Goal: Information Seeking & Learning: Check status

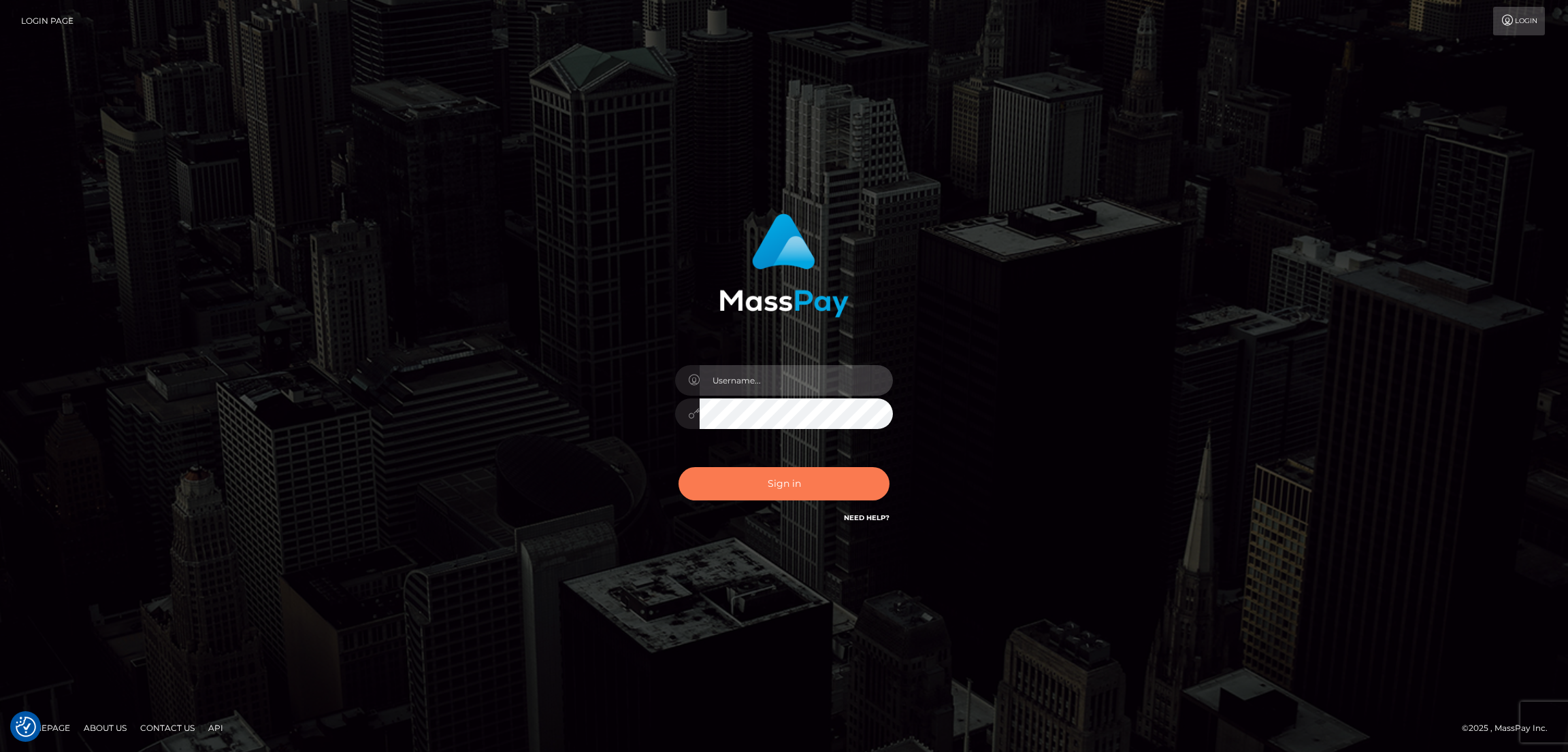
type input "by.es2"
click at [798, 479] on button "Sign in" at bounding box center [784, 484] width 211 height 34
type input "by.es2"
click at [771, 477] on button "Sign in" at bounding box center [784, 484] width 211 height 34
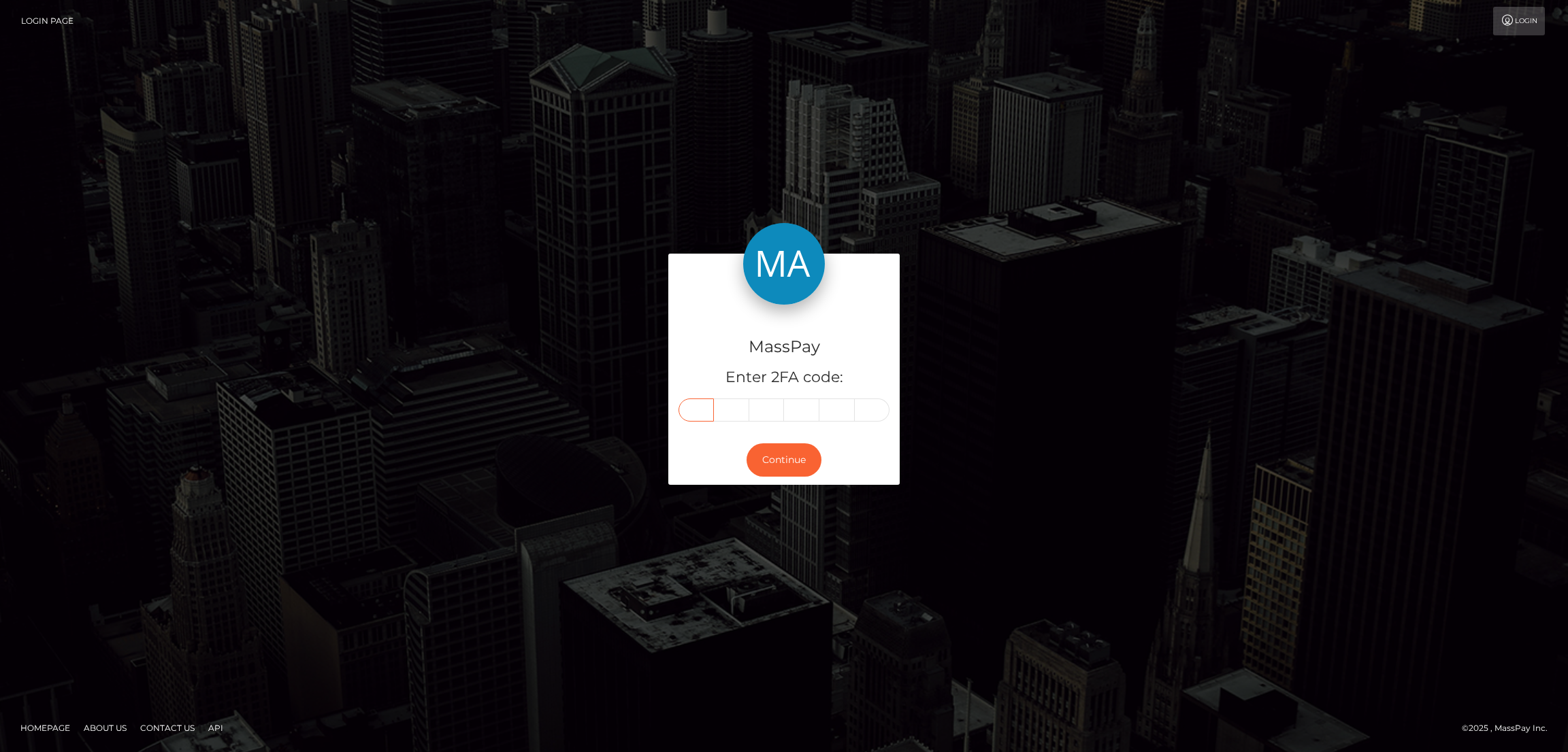
click at [700, 403] on input "text" at bounding box center [696, 410] width 36 height 23
paste input "5"
type input "5"
type input "8"
type input "7"
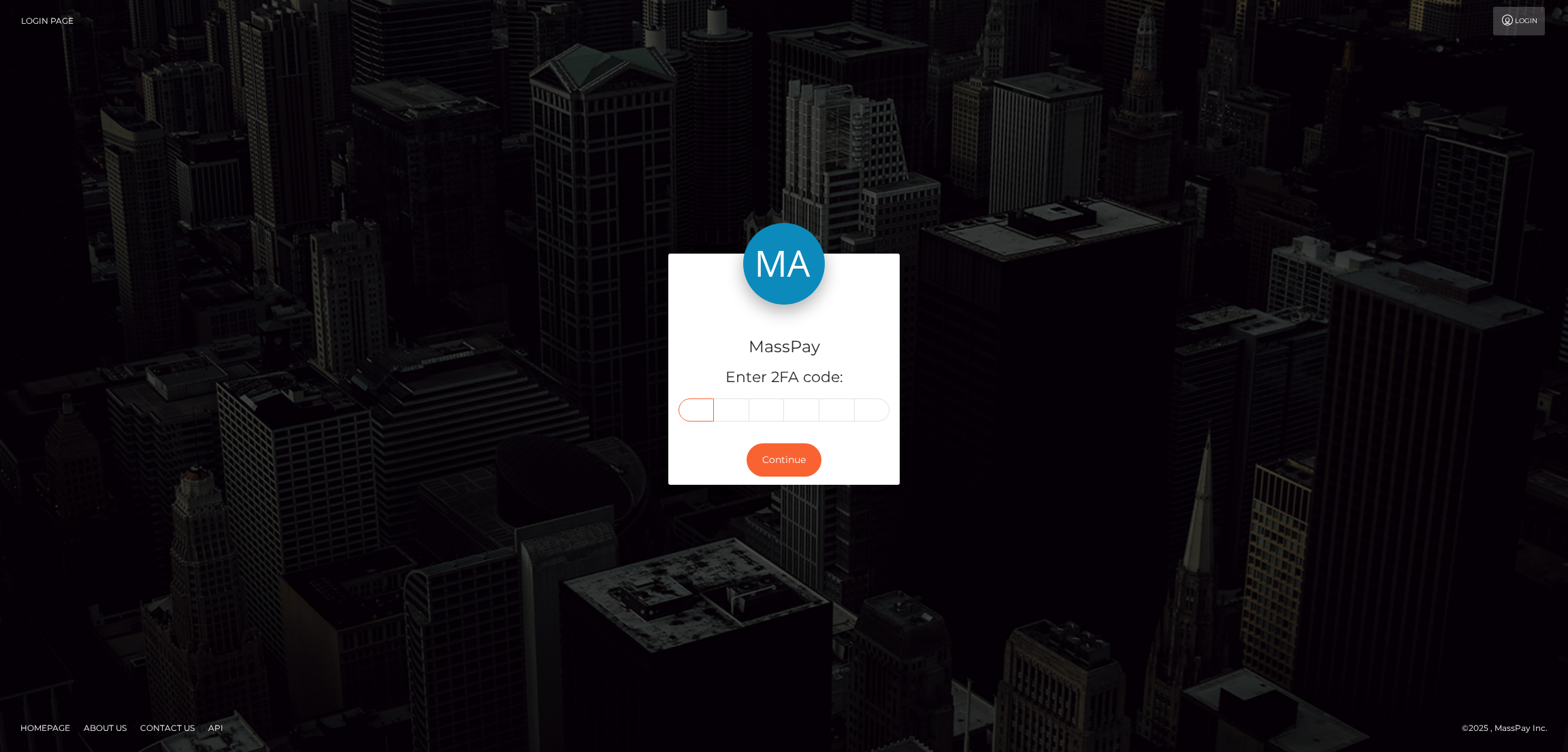
type input "0"
type input "2"
click at [767, 462] on button "Continue" at bounding box center [783, 460] width 75 height 34
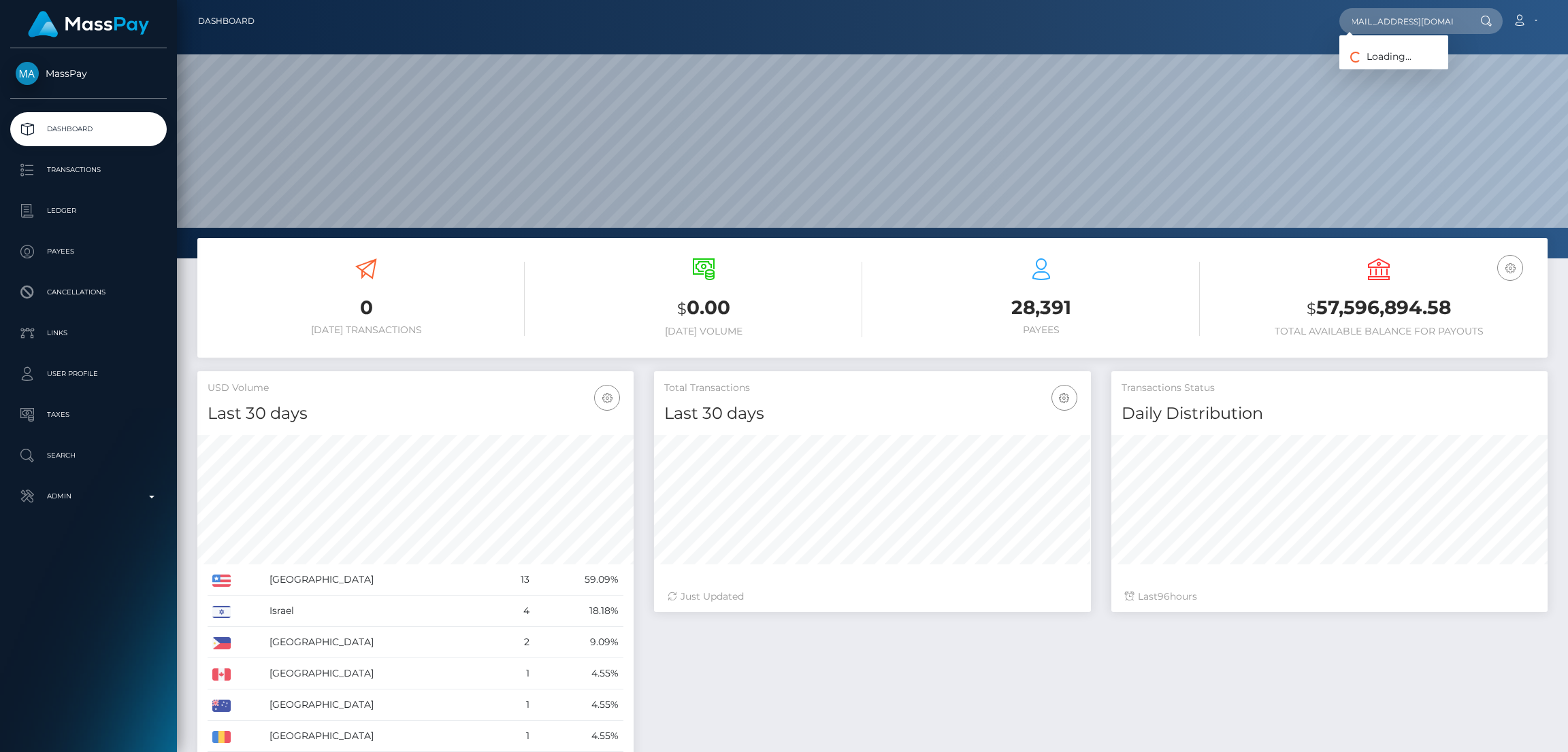
scroll to position [242, 437]
click at [1395, 66] on link "CECILY ERIN DEMILLE" at bounding box center [1394, 70] width 109 height 25
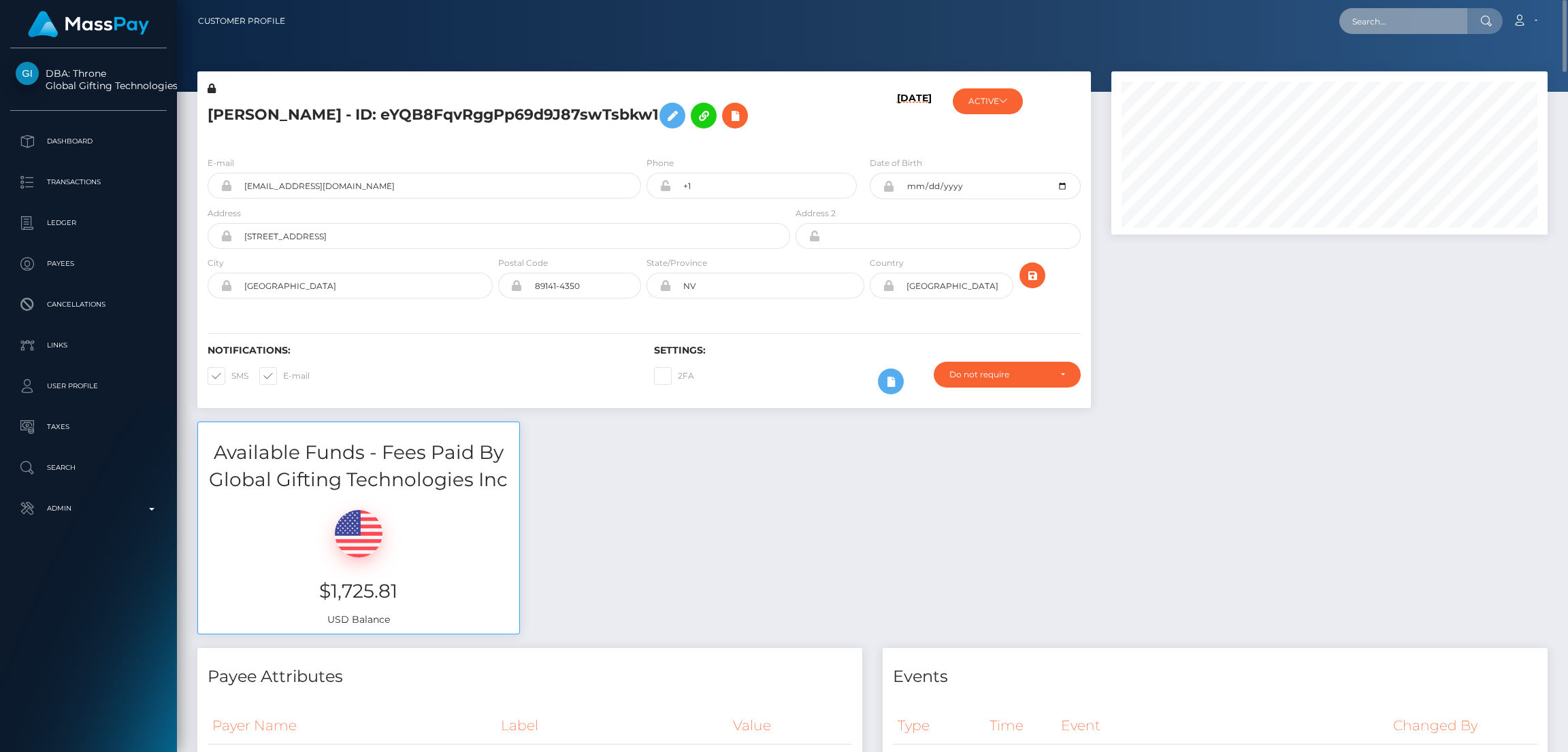
click at [1367, 21] on input "text" at bounding box center [1404, 21] width 128 height 26
paste input "cecily.demille@icloud.com"
type input "cecily.demille@icloud.com"
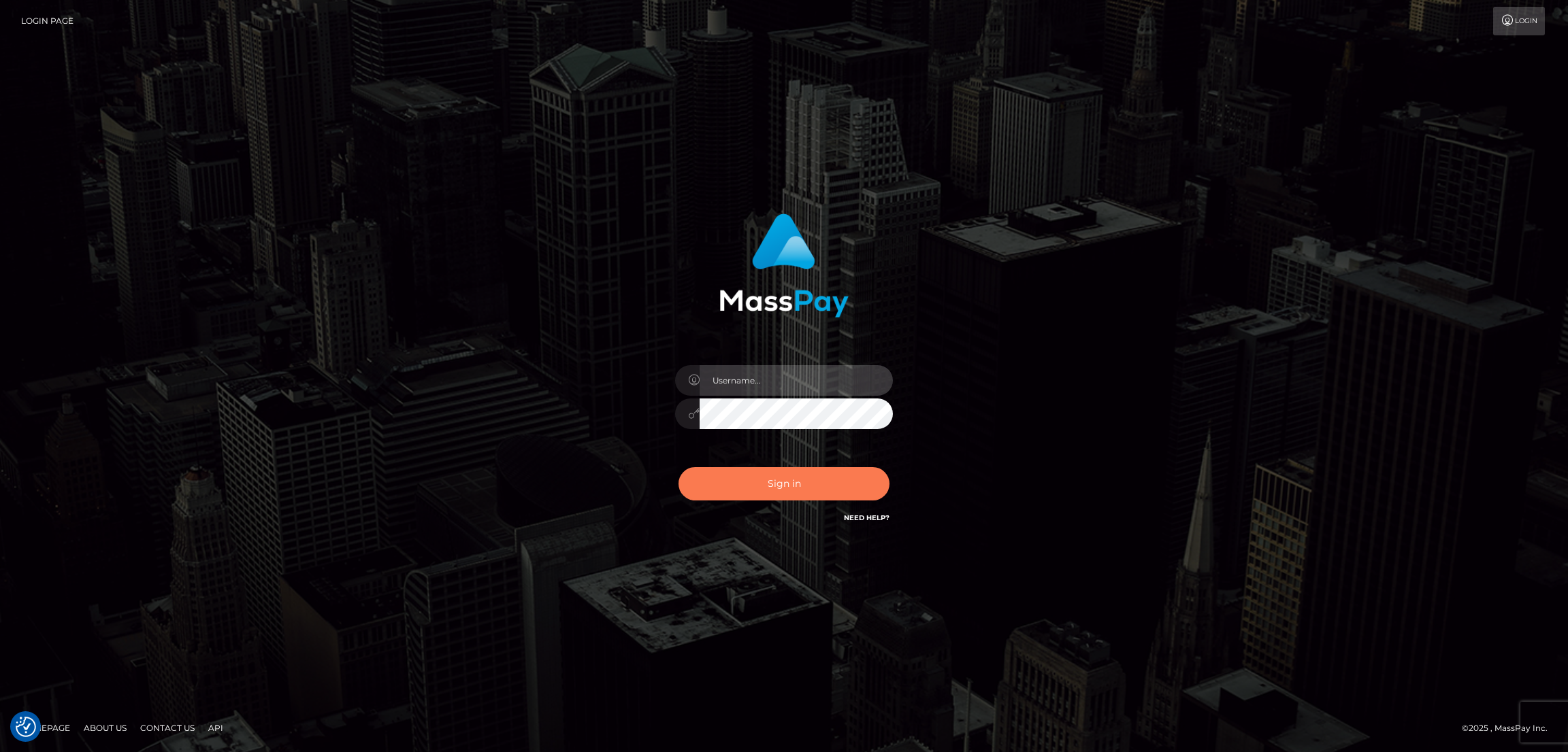
type input "by.es2"
click at [804, 485] on button "Sign in" at bounding box center [784, 484] width 211 height 34
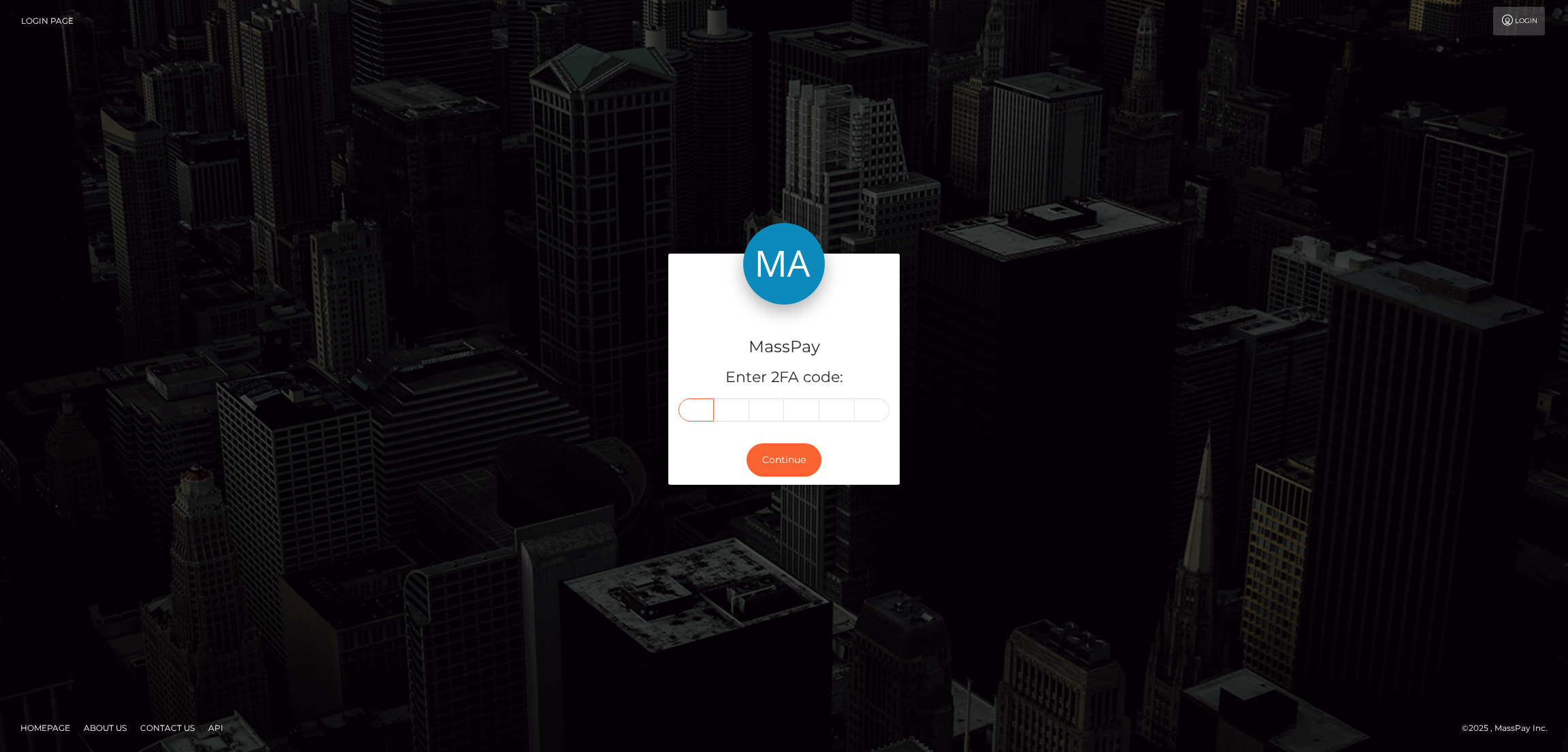
click at [696, 408] on input "text" at bounding box center [696, 410] width 36 height 23
paste input "3"
type input "3"
type input "5"
type input "6"
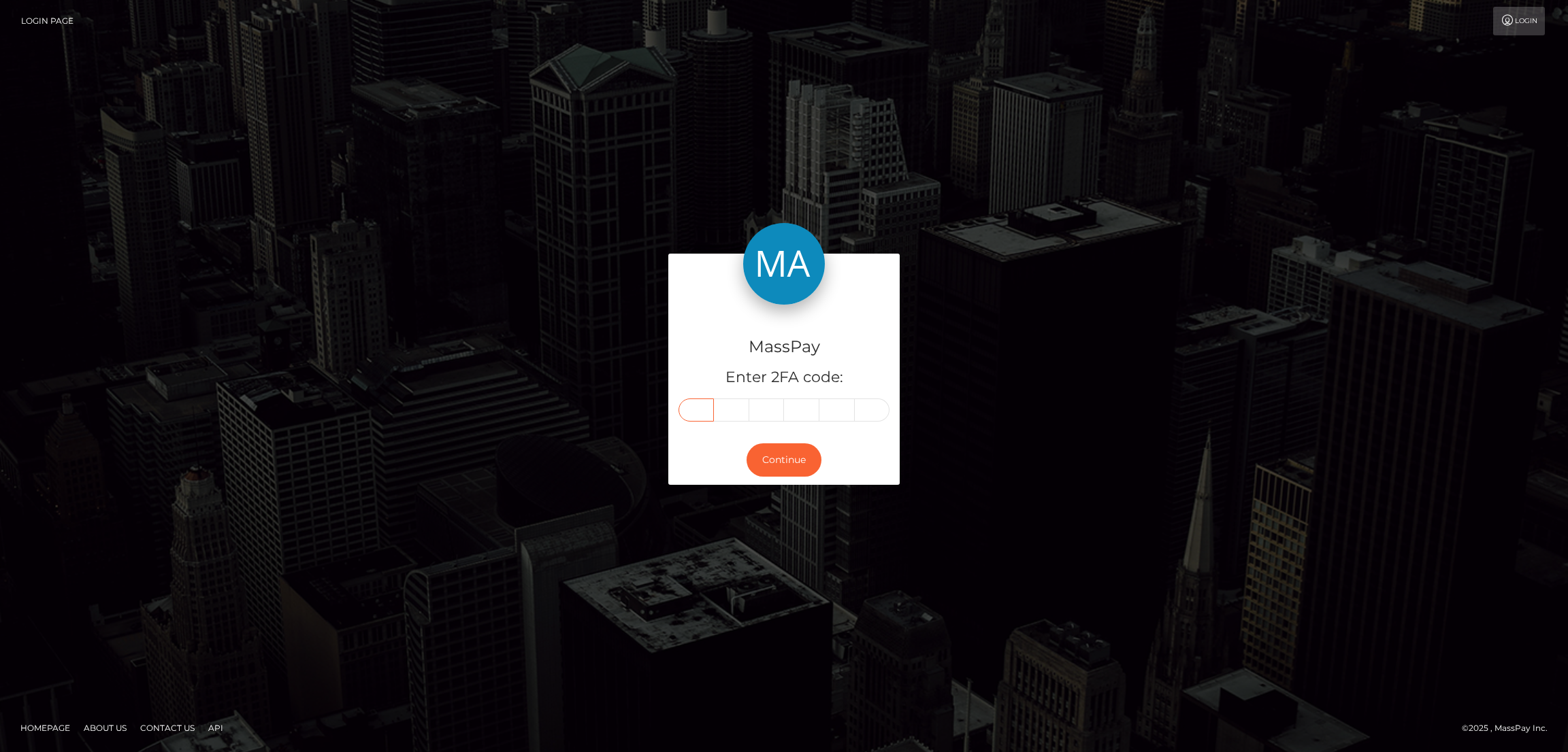
type input "8"
click at [768, 455] on button "Continue" at bounding box center [783, 460] width 75 height 34
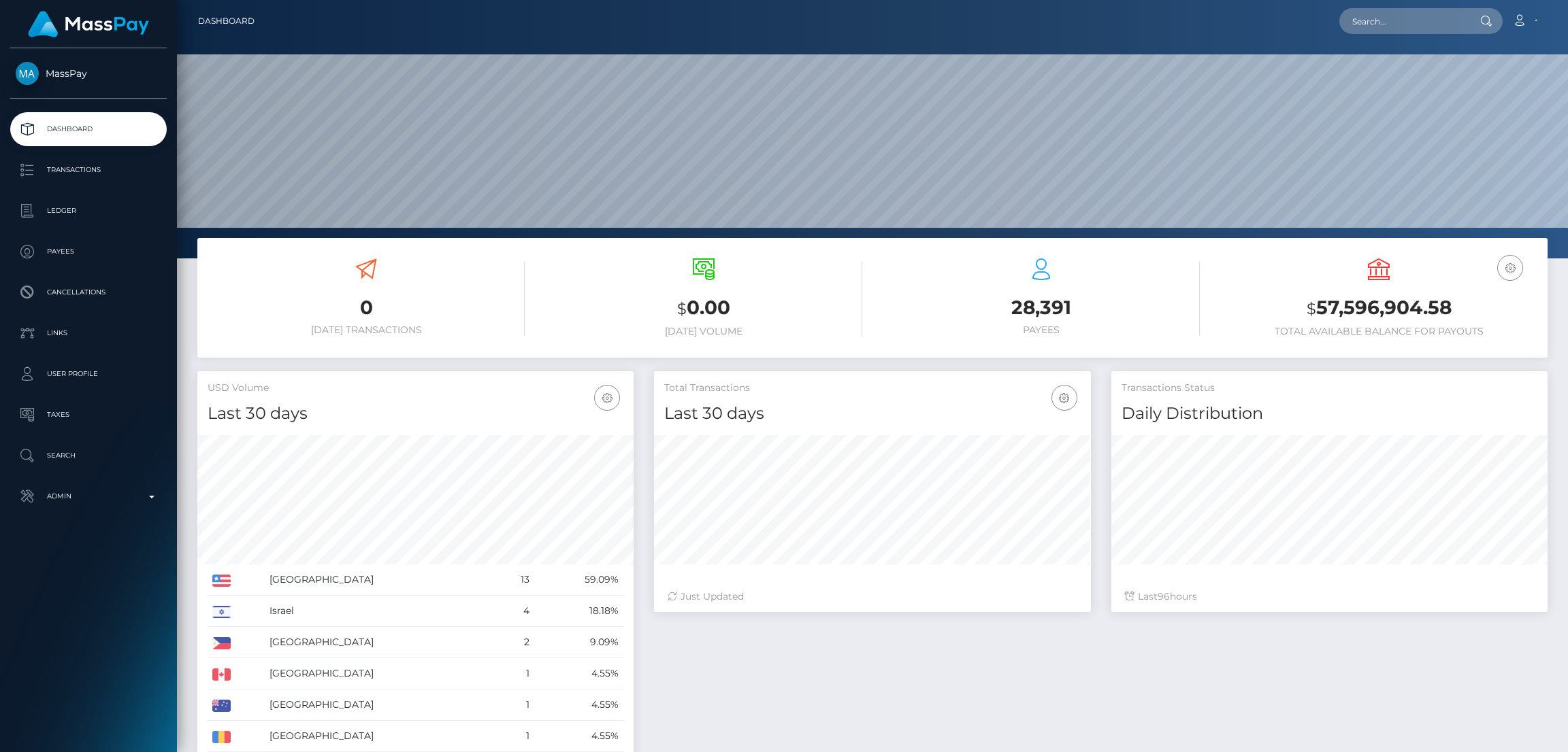
scroll to position [242, 437]
click at [1388, 18] on input "text" at bounding box center [1404, 21] width 128 height 26
paste input "[EMAIL_ADDRESS][DOMAIN_NAME]"
type input "[EMAIL_ADDRESS][DOMAIN_NAME]"
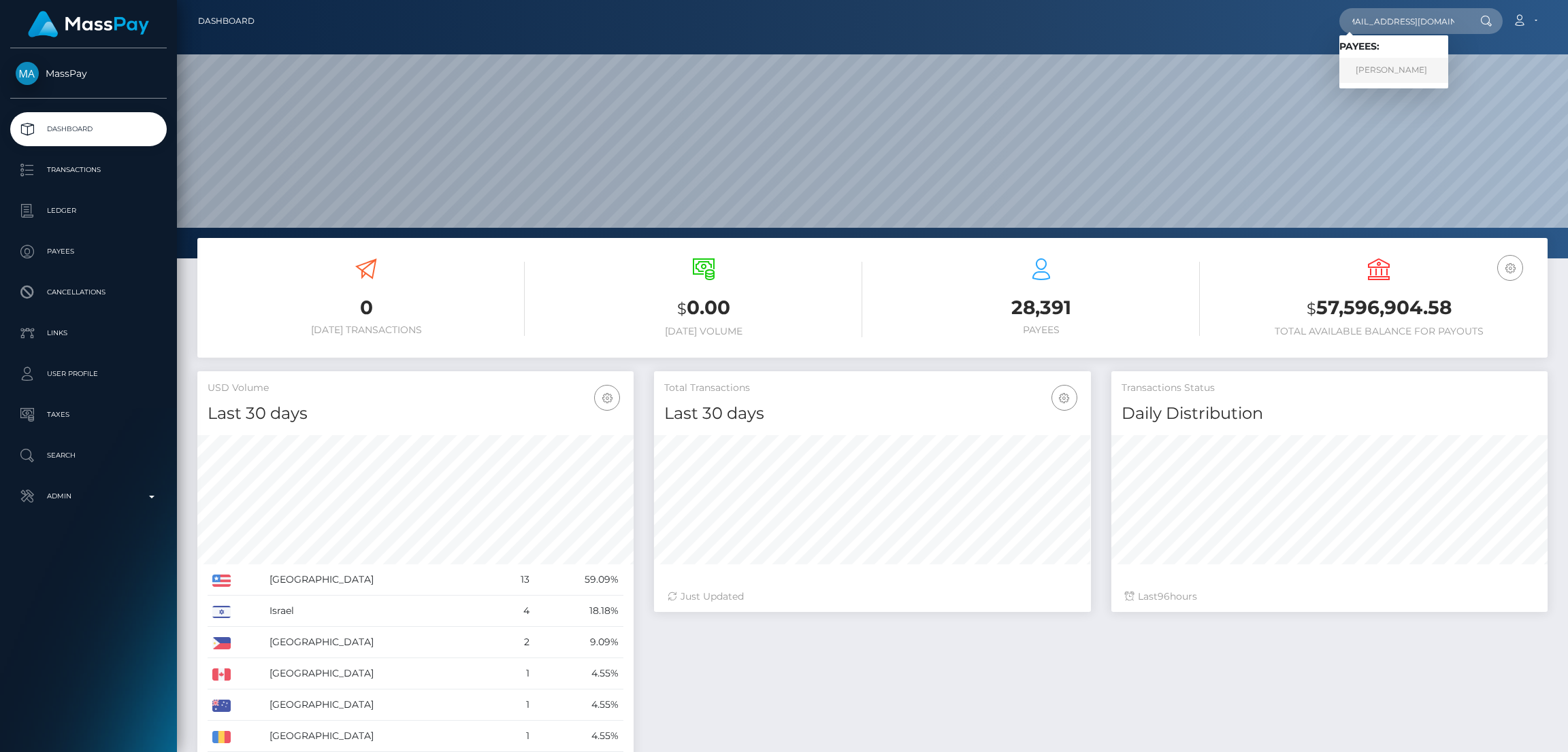
click at [1390, 73] on link "[PERSON_NAME]" at bounding box center [1394, 70] width 109 height 25
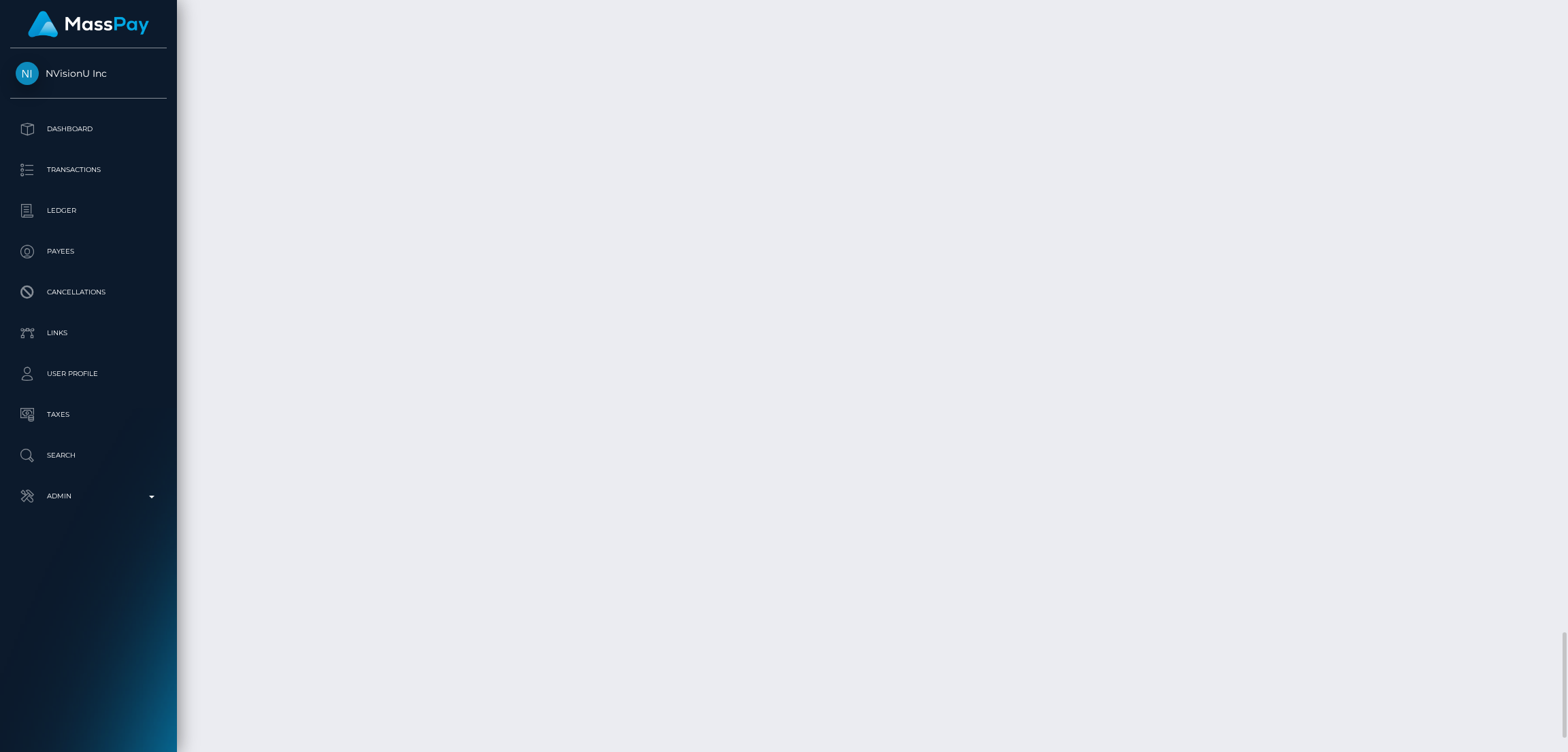
scroll to position [162, 437]
click at [1016, 291] on div "Additional Info" at bounding box center [1022, 290] width 88 height 25
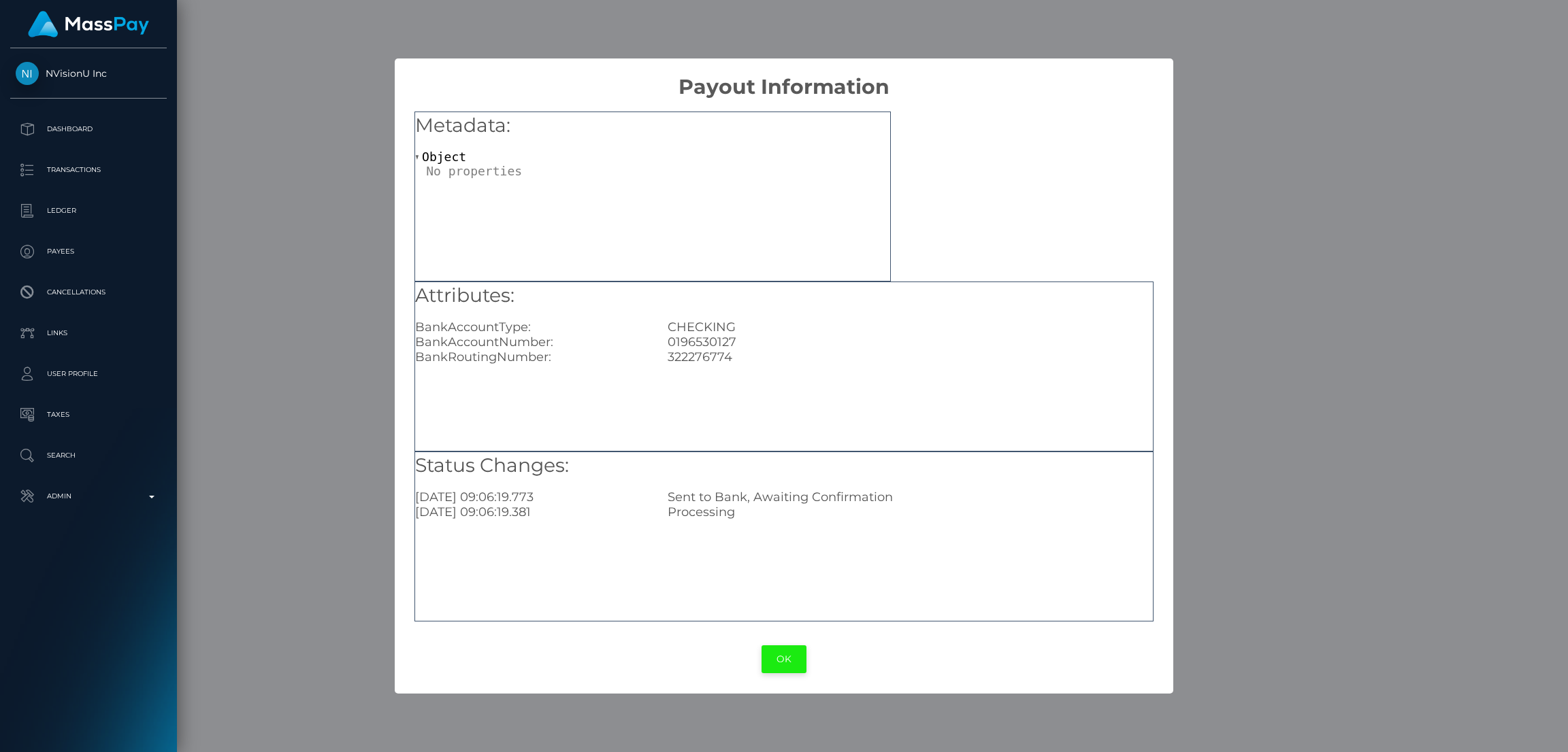
click at [791, 664] on button "OK" at bounding box center [784, 660] width 45 height 28
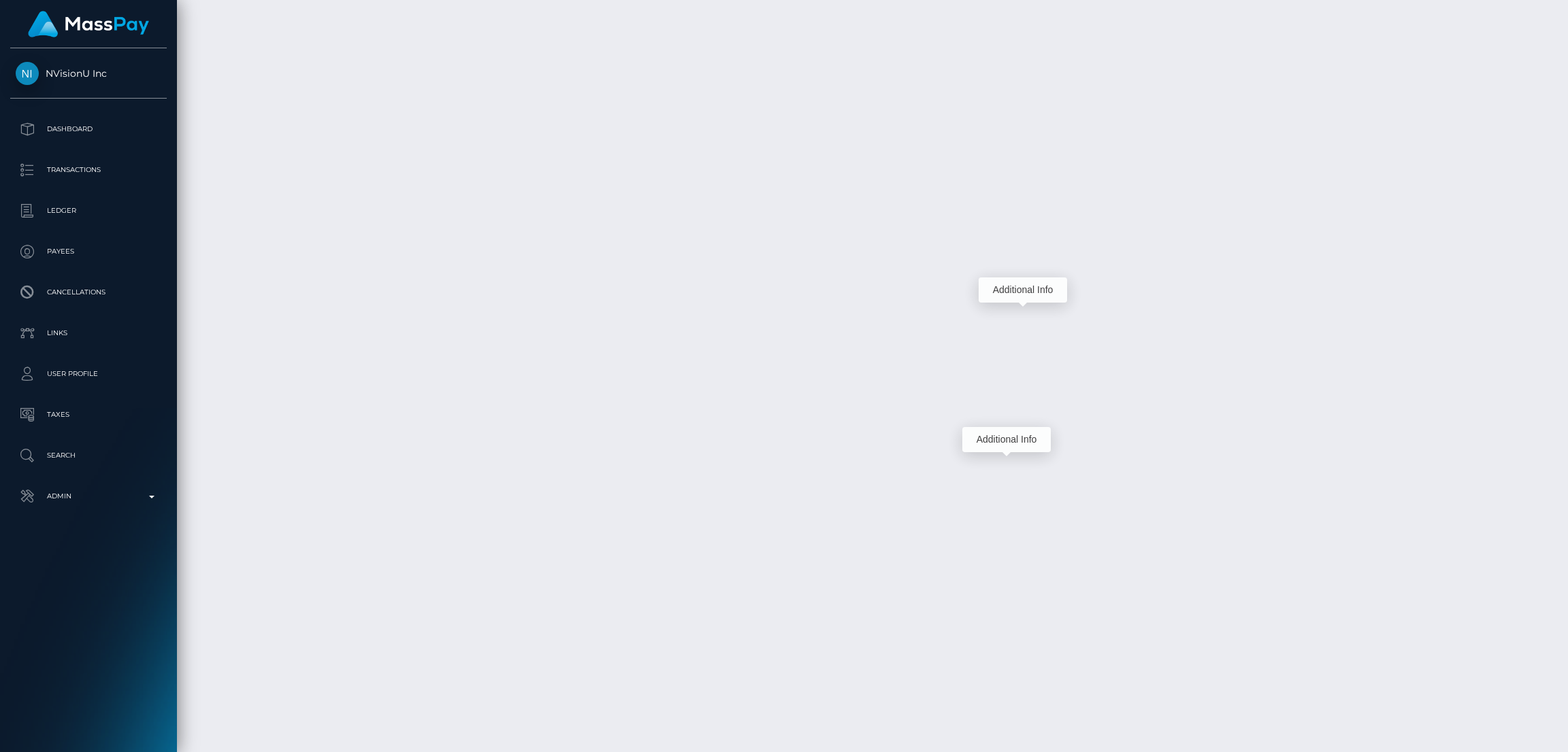
drag, startPoint x: 1009, startPoint y: 462, endPoint x: 1000, endPoint y: 439, distance: 24.7
click at [1000, 439] on div "Additional Info" at bounding box center [1006, 440] width 88 height 25
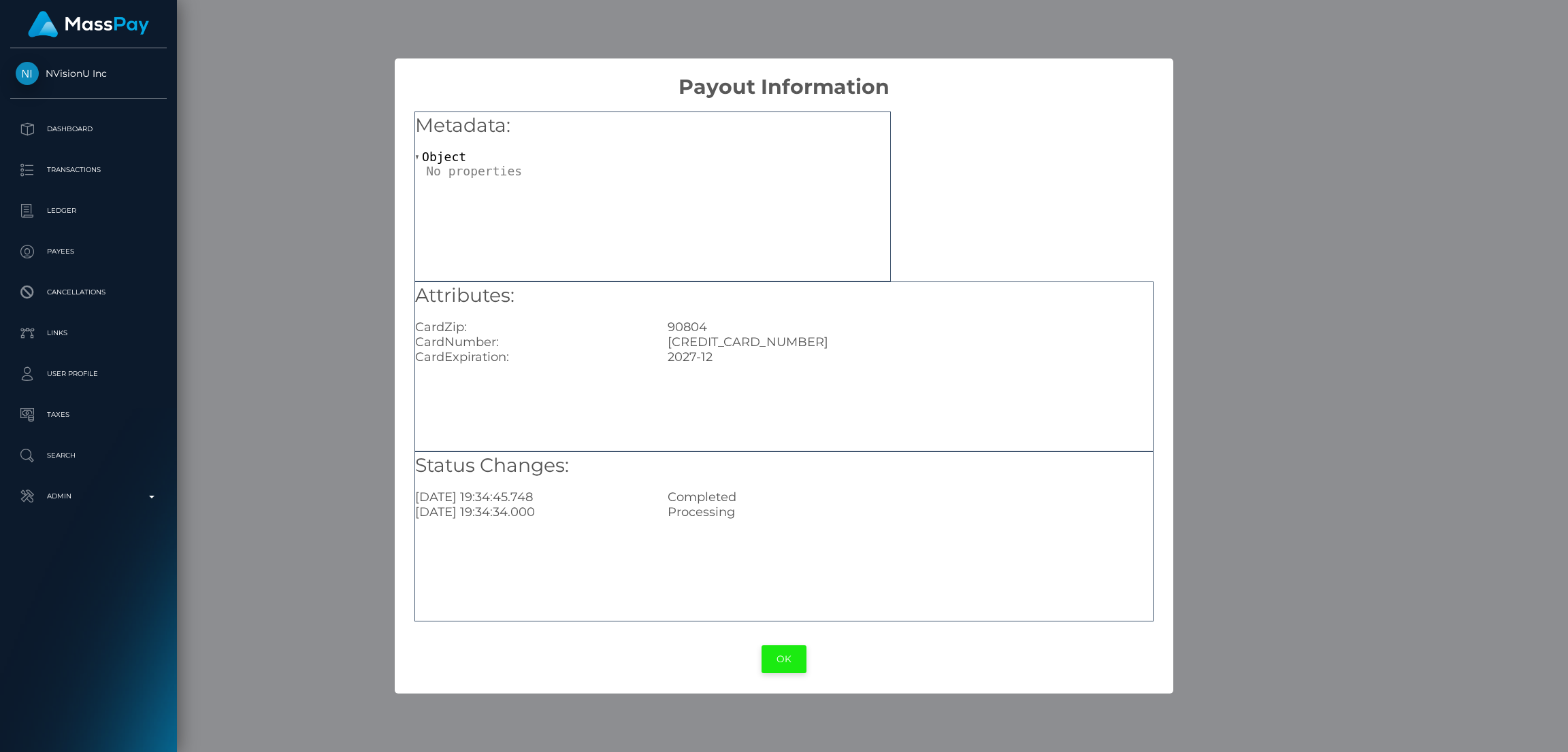
click at [787, 658] on button "OK" at bounding box center [784, 660] width 45 height 28
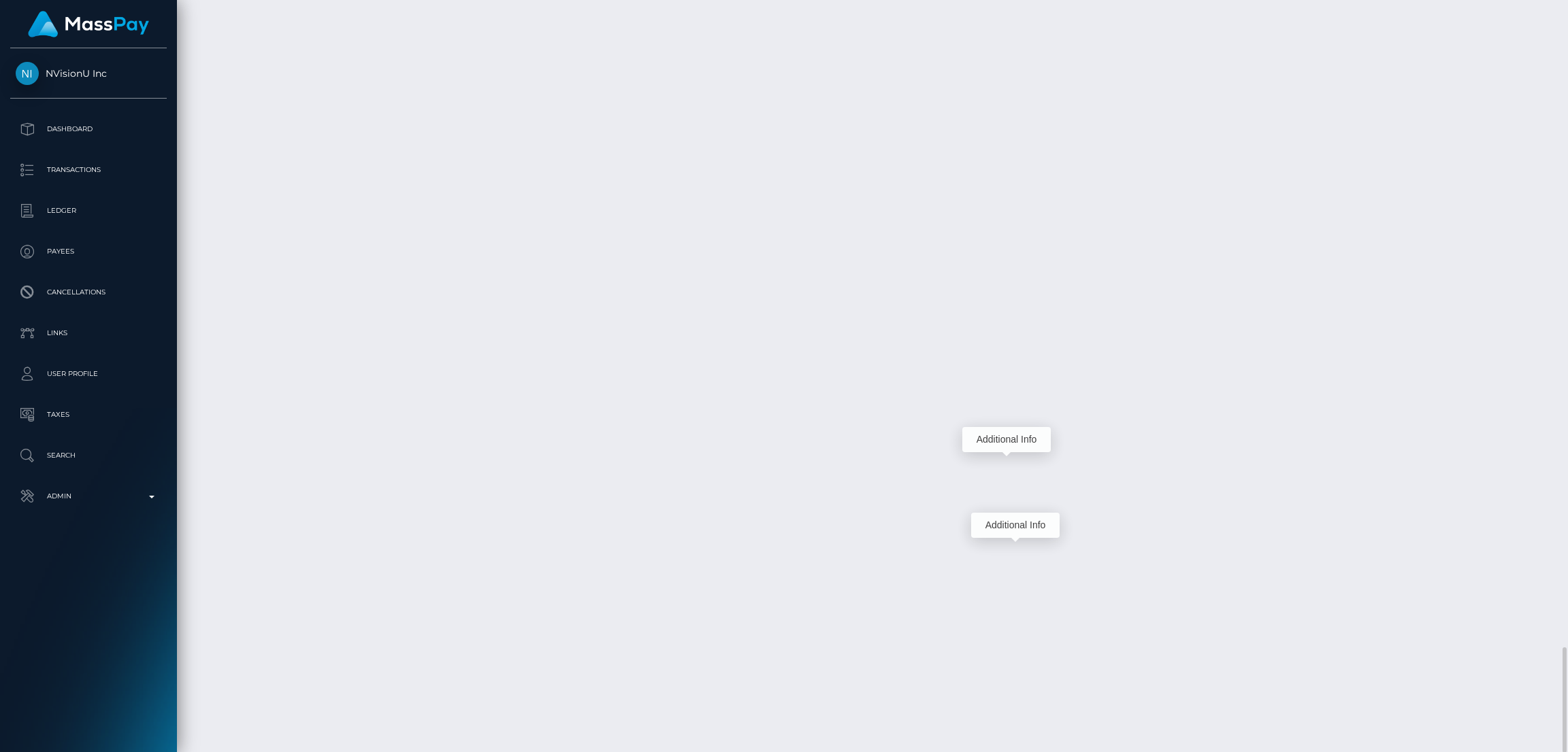
click at [1007, 522] on div "Additional Info" at bounding box center [1015, 525] width 88 height 25
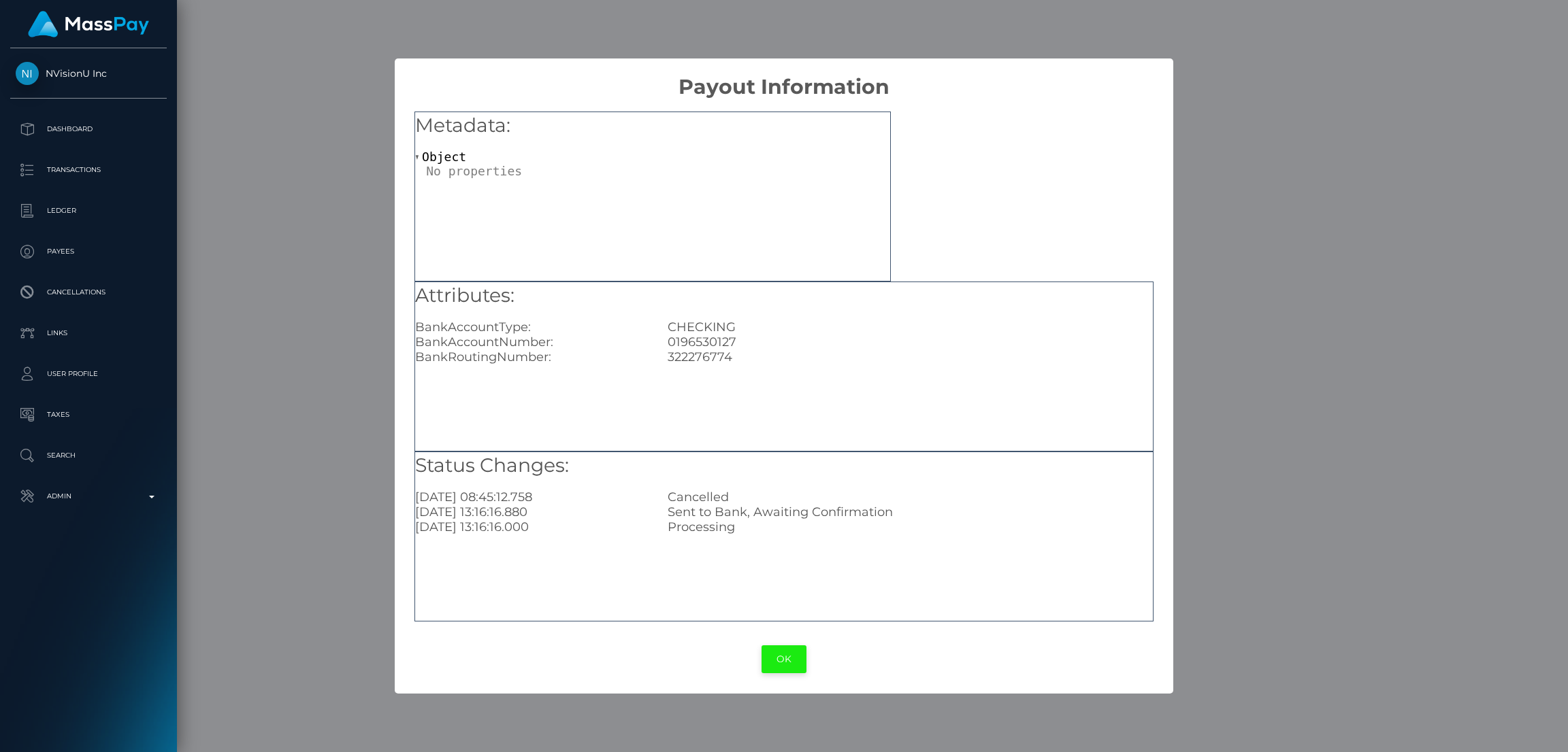
click at [783, 657] on button "OK" at bounding box center [784, 660] width 45 height 28
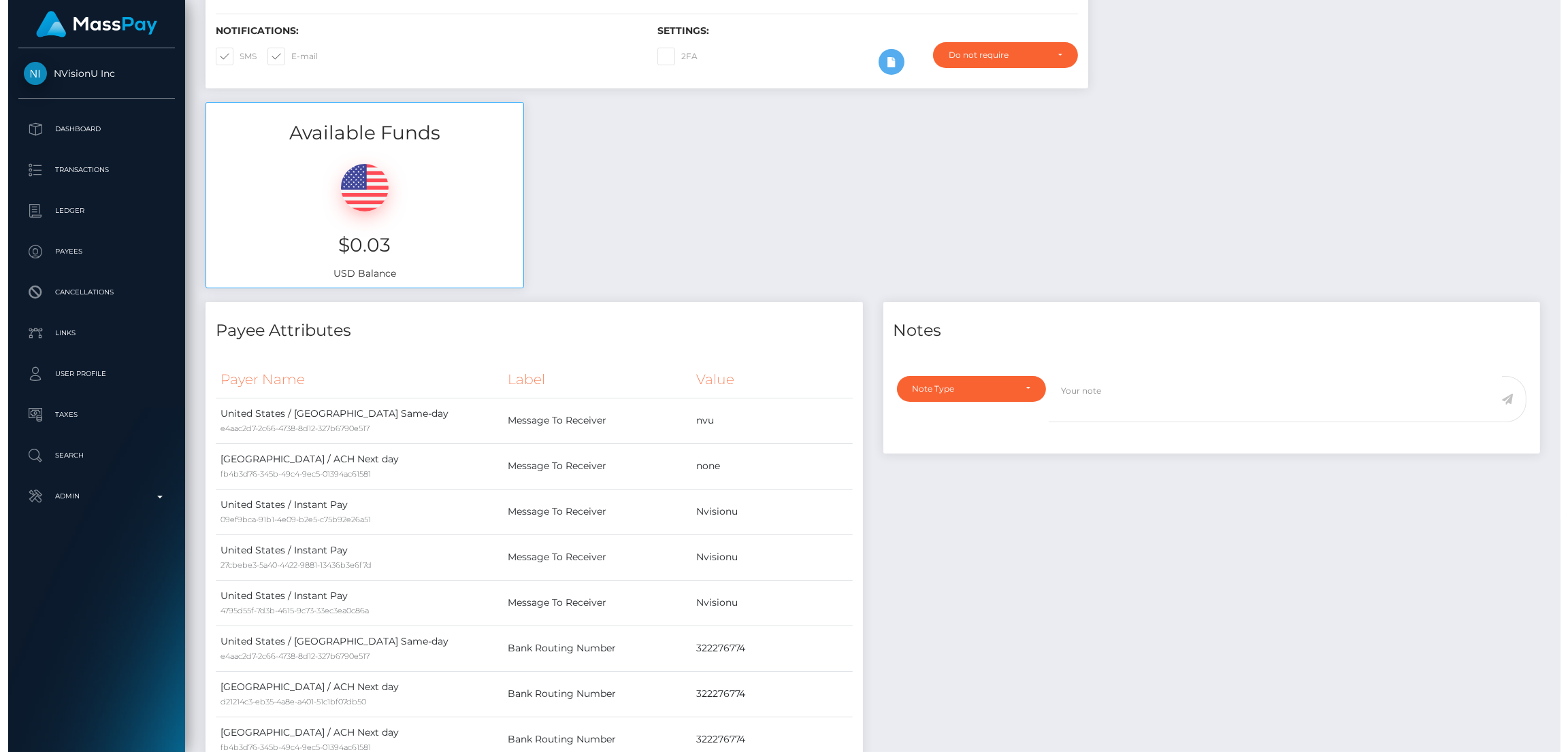
scroll to position [0, 0]
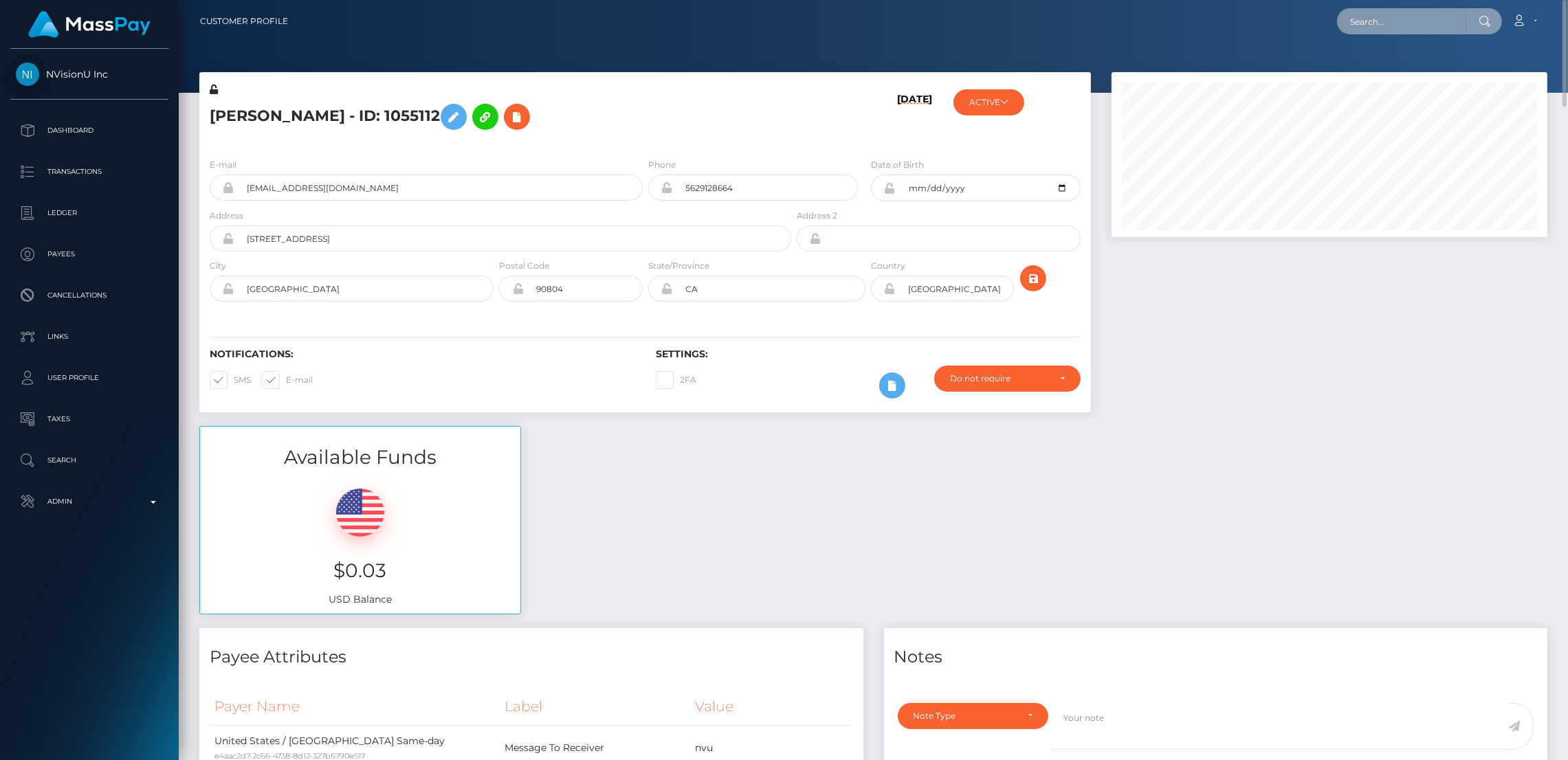
click at [1369, 25] on input "text" at bounding box center [1402, 21] width 129 height 26
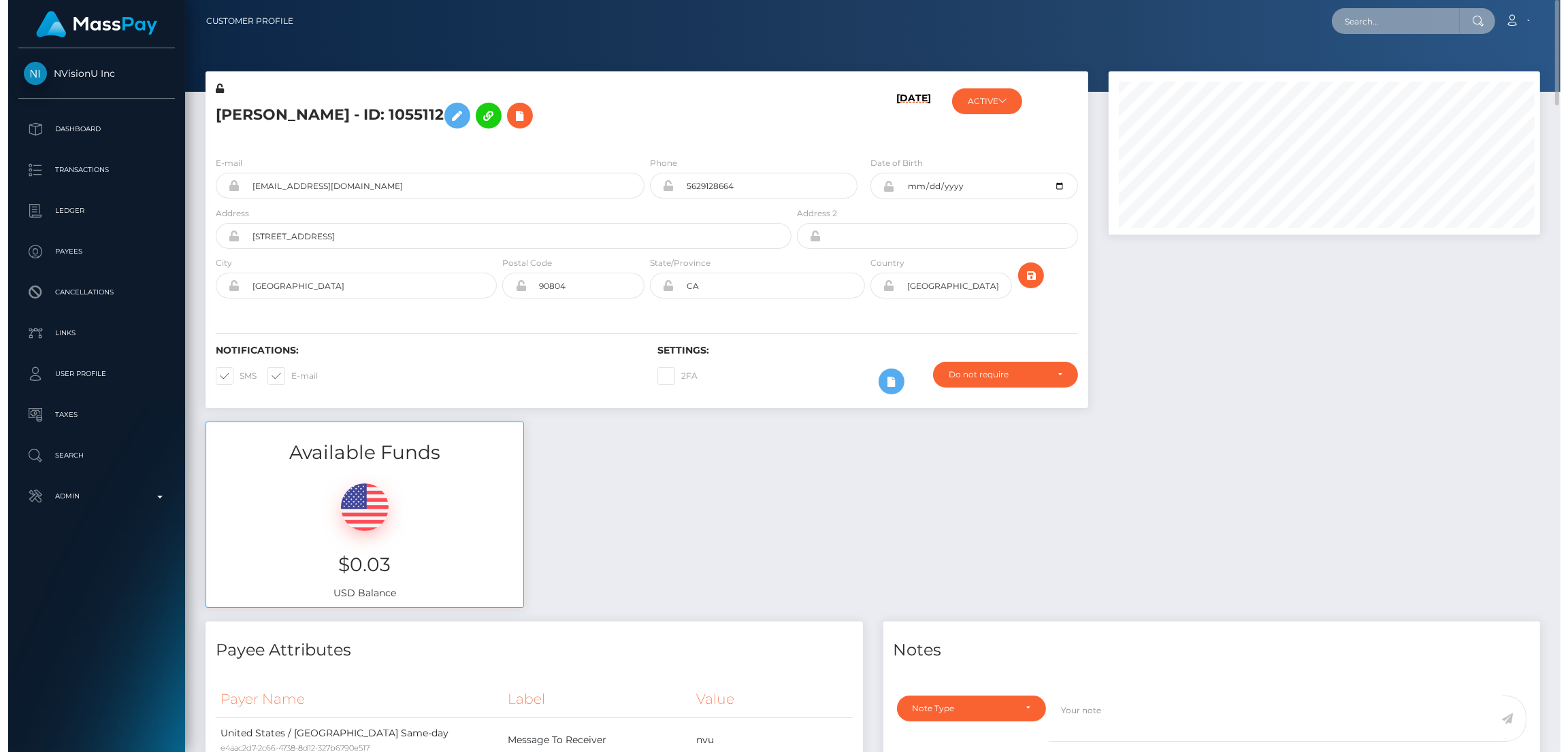
scroll to position [162, 437]
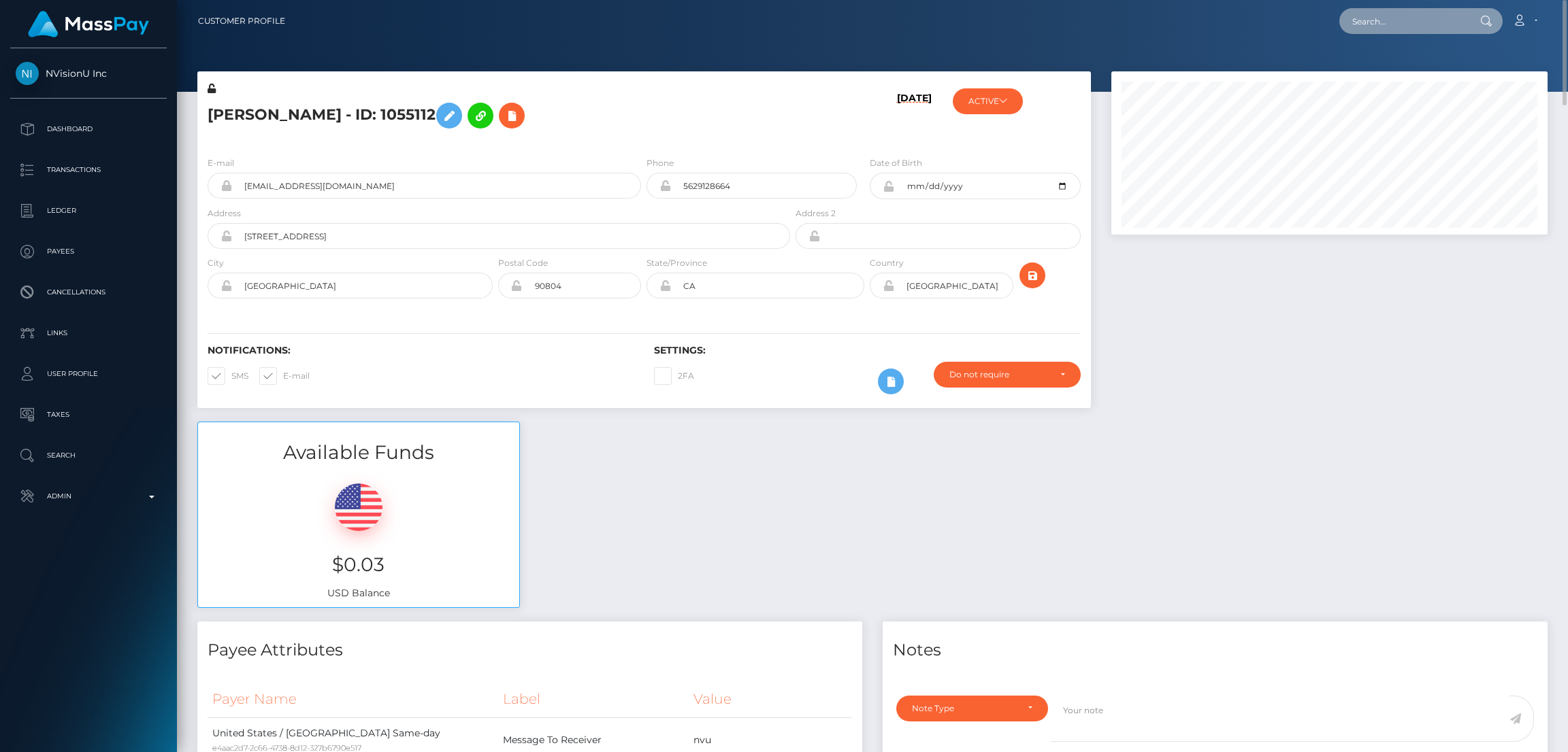
paste input "iamarielanne@gmail.com"
type input "iamarielanne@gmail.com"
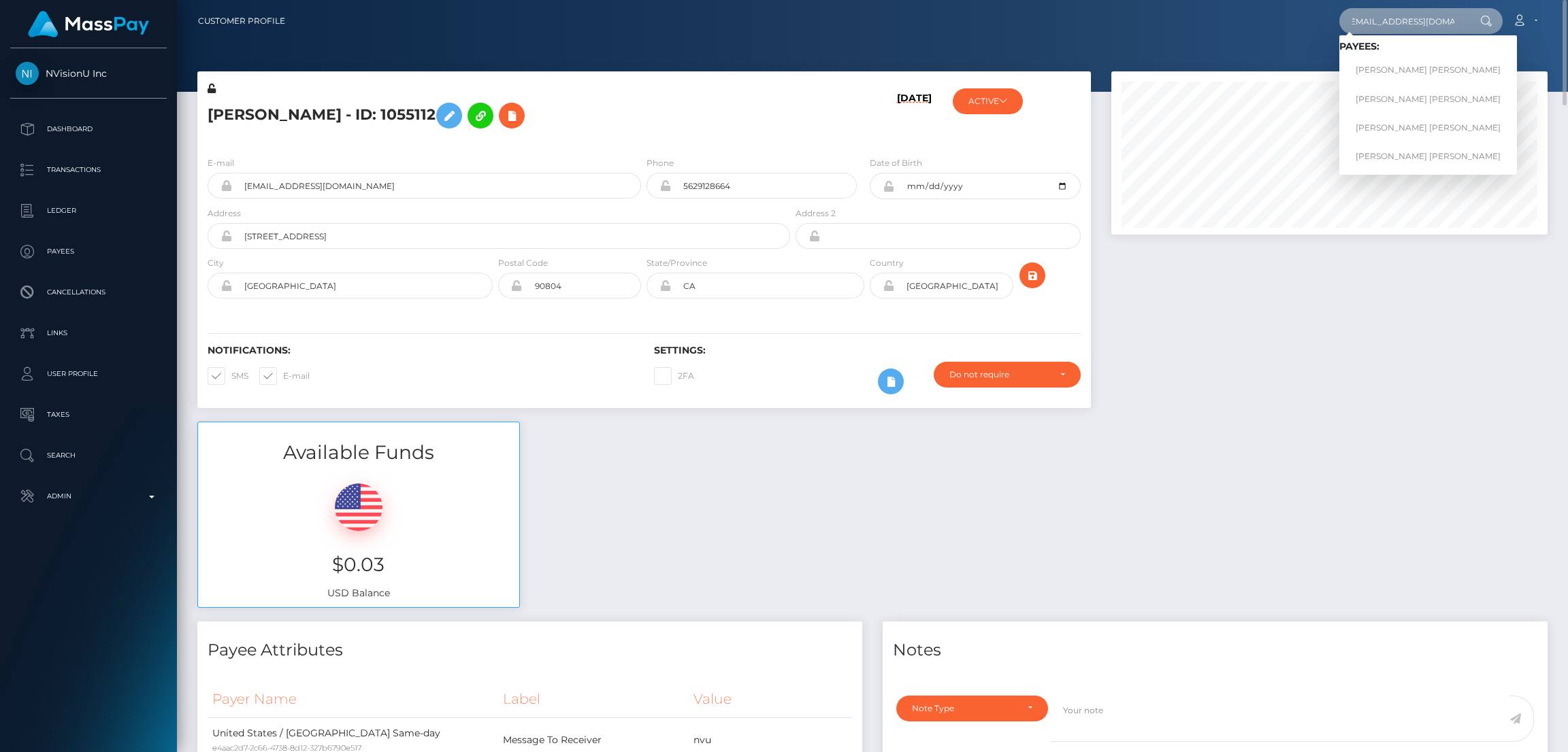
scroll to position [0, 0]
click at [1414, 70] on link "Mark Joe Varga Melendrez" at bounding box center [1428, 70] width 177 height 25
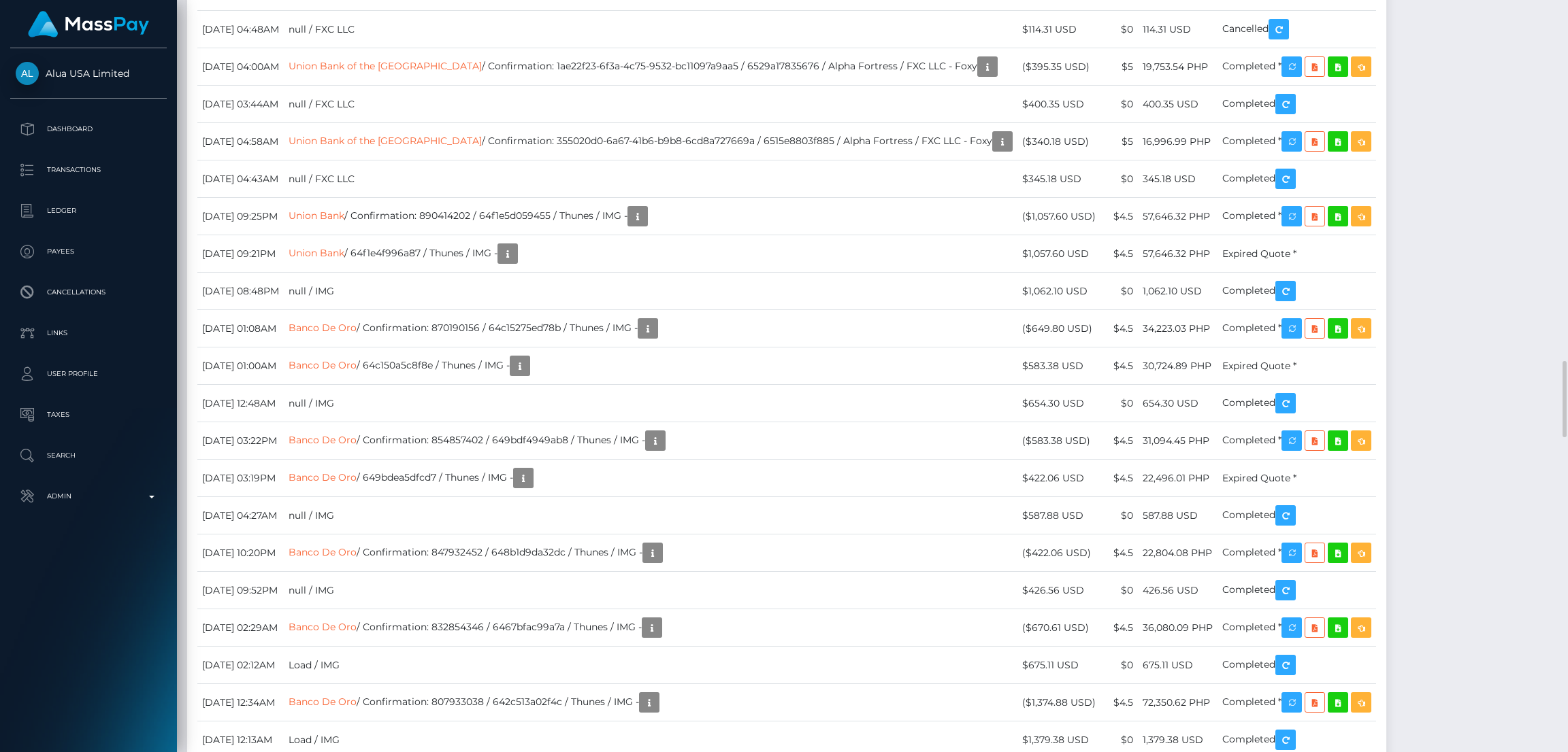
scroll to position [162, 437]
click at [1294, 116] on div "Force status update" at bounding box center [1301, 121] width 99 height 25
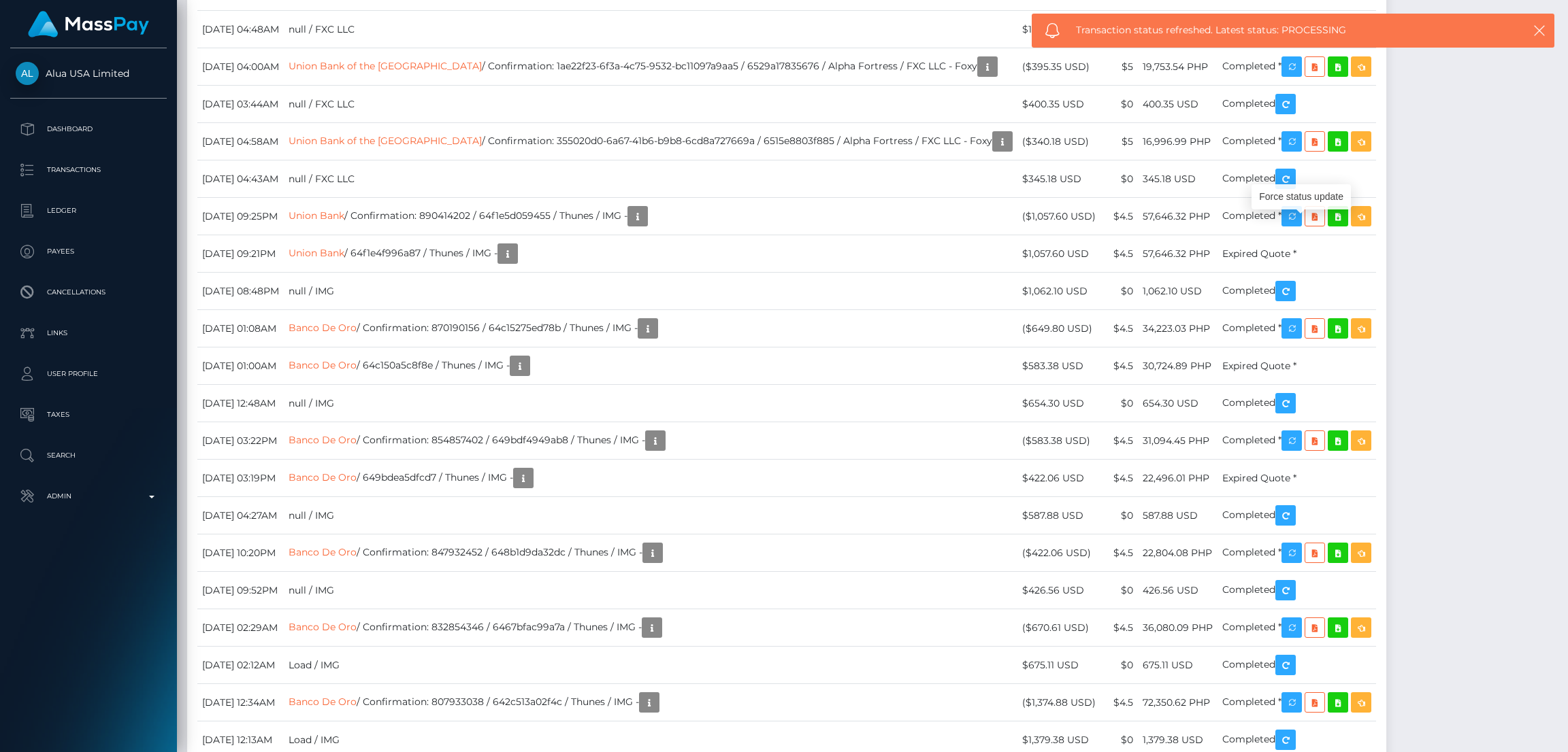
drag, startPoint x: 1298, startPoint y: 225, endPoint x: 1301, endPoint y: 197, distance: 28.2
click at [1301, 197] on div "Force status update" at bounding box center [1301, 197] width 99 height 25
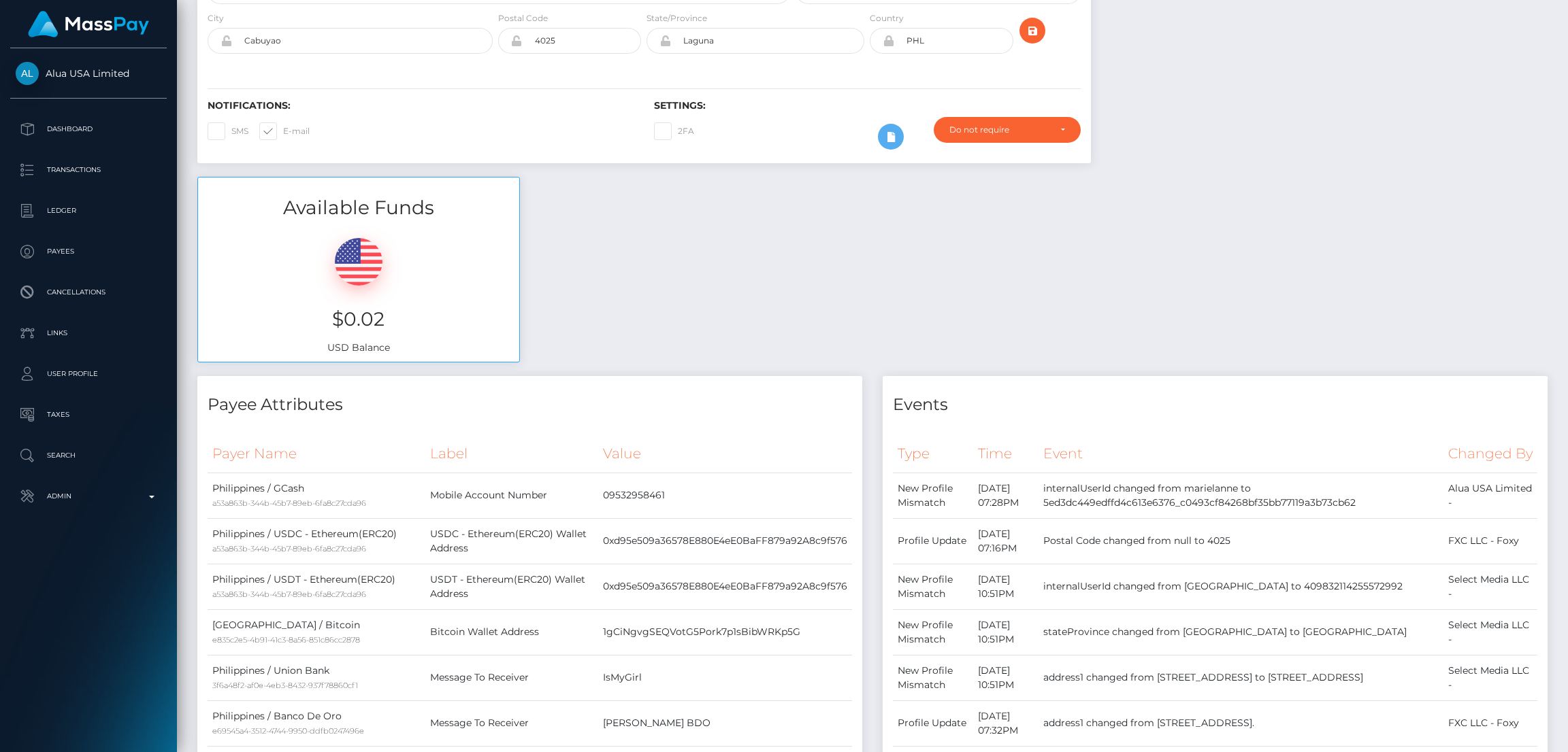
scroll to position [0, 0]
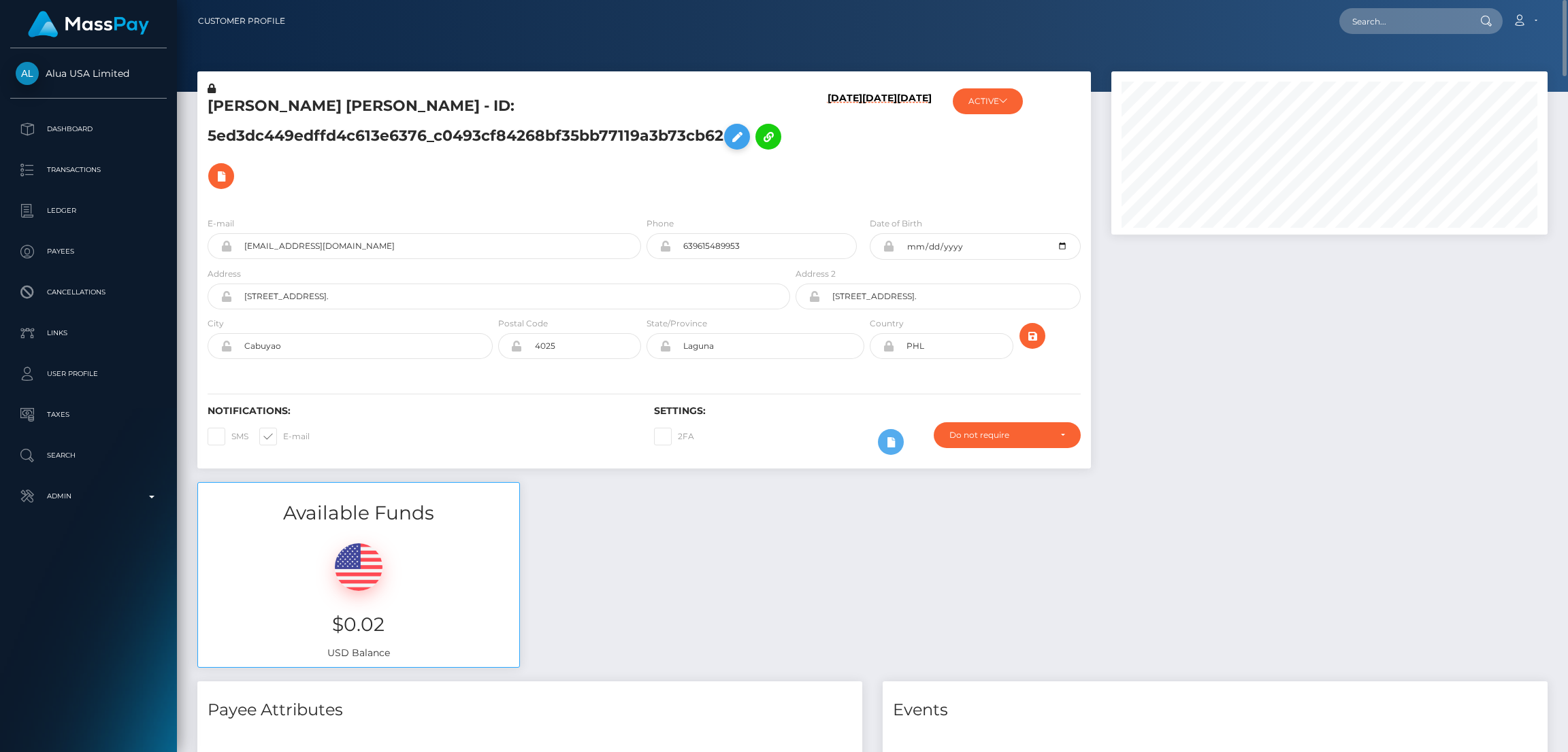
click at [740, 136] on icon at bounding box center [737, 137] width 16 height 17
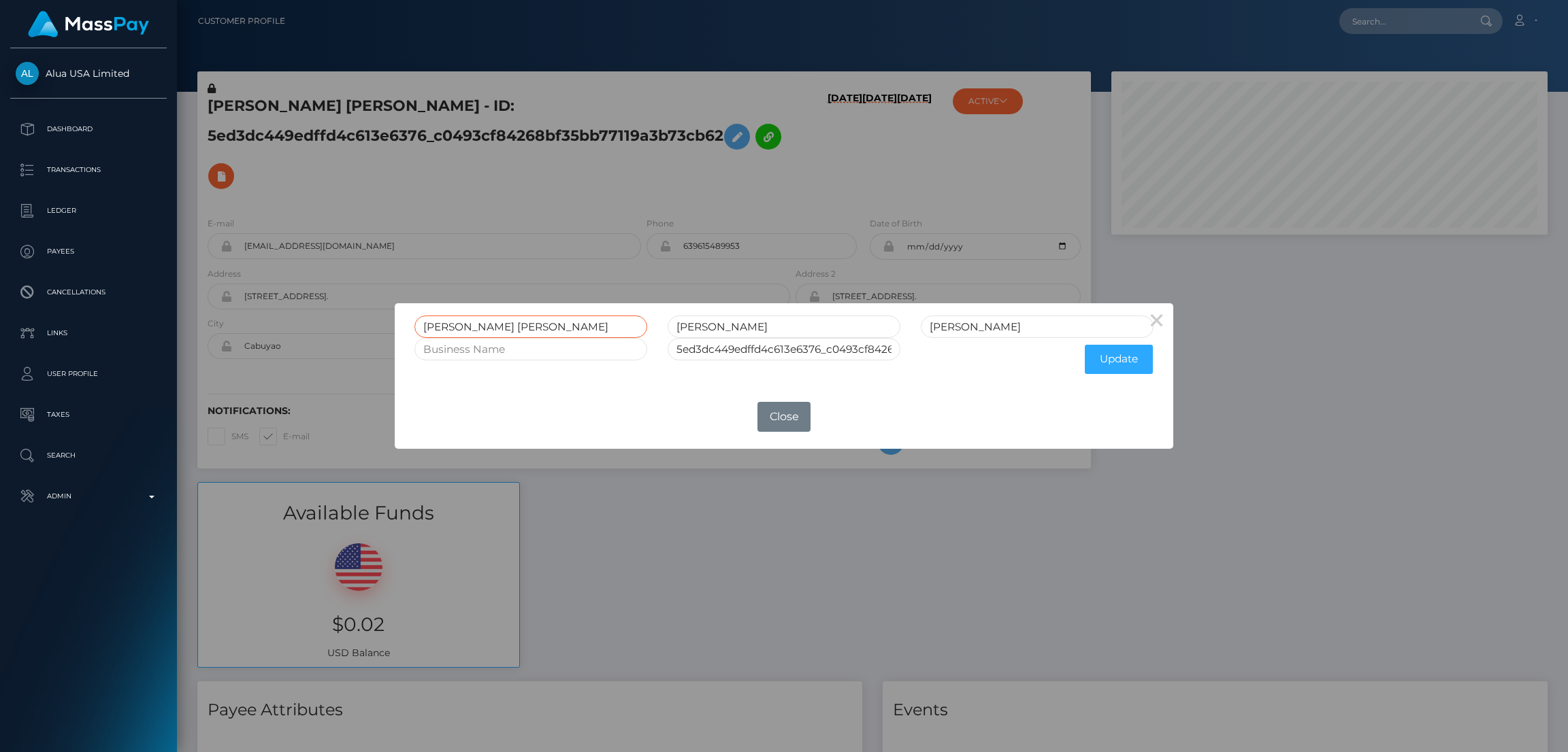
click at [439, 324] on input "Mark Joe" at bounding box center [531, 327] width 233 height 23
click at [643, 240] on div "× Mark Joe Varga Melendrez 5ed3dc449edffd4c613e6376_c0493cf84268bf35bb77119a3b7…" at bounding box center [784, 376] width 1568 height 752
click at [643, 187] on div "× Mark Joe Varga Melendrez 5ed3dc449edffd4c613e6376_c0493cf84268bf35bb77119a3b7…" at bounding box center [784, 376] width 1568 height 752
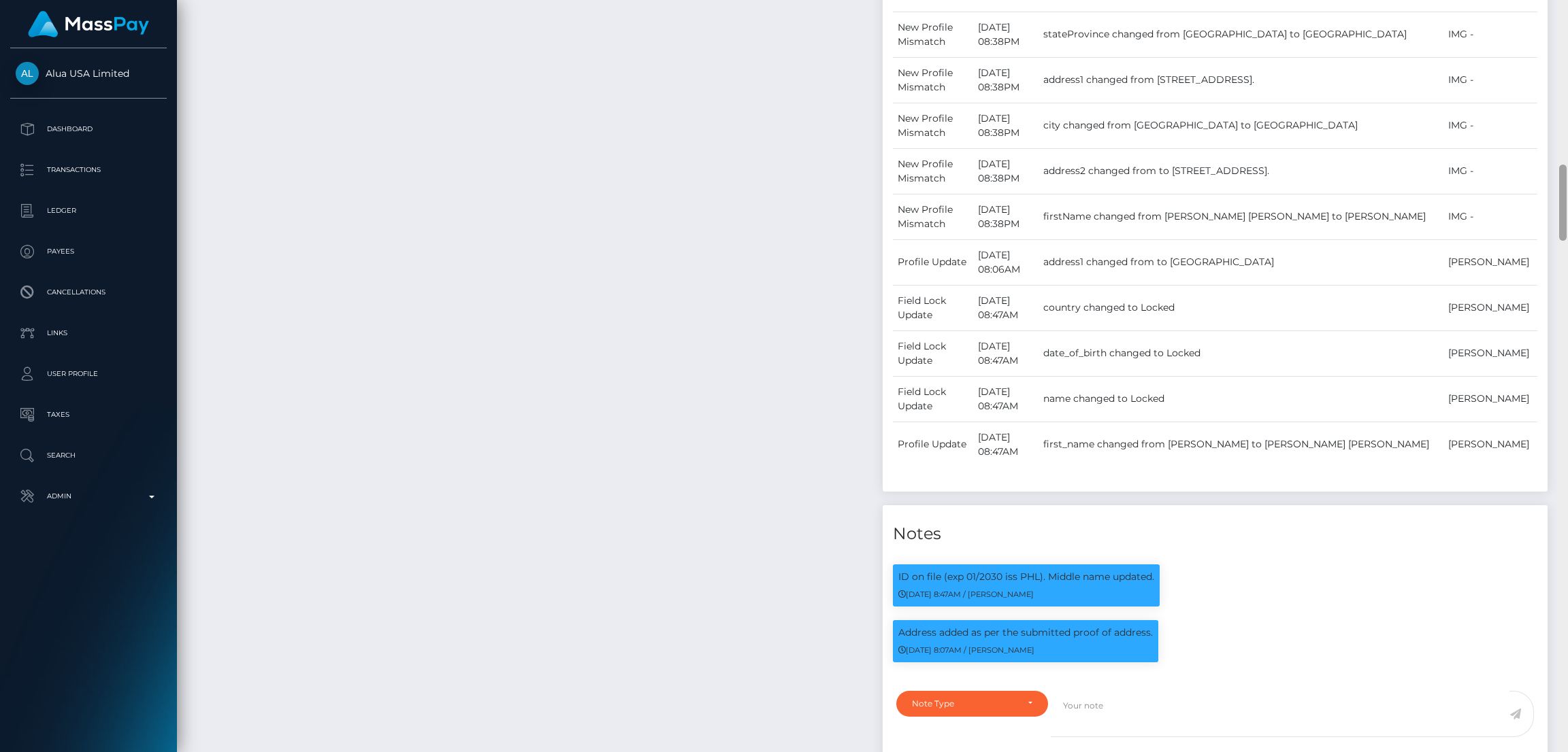
scroll to position [162, 437]
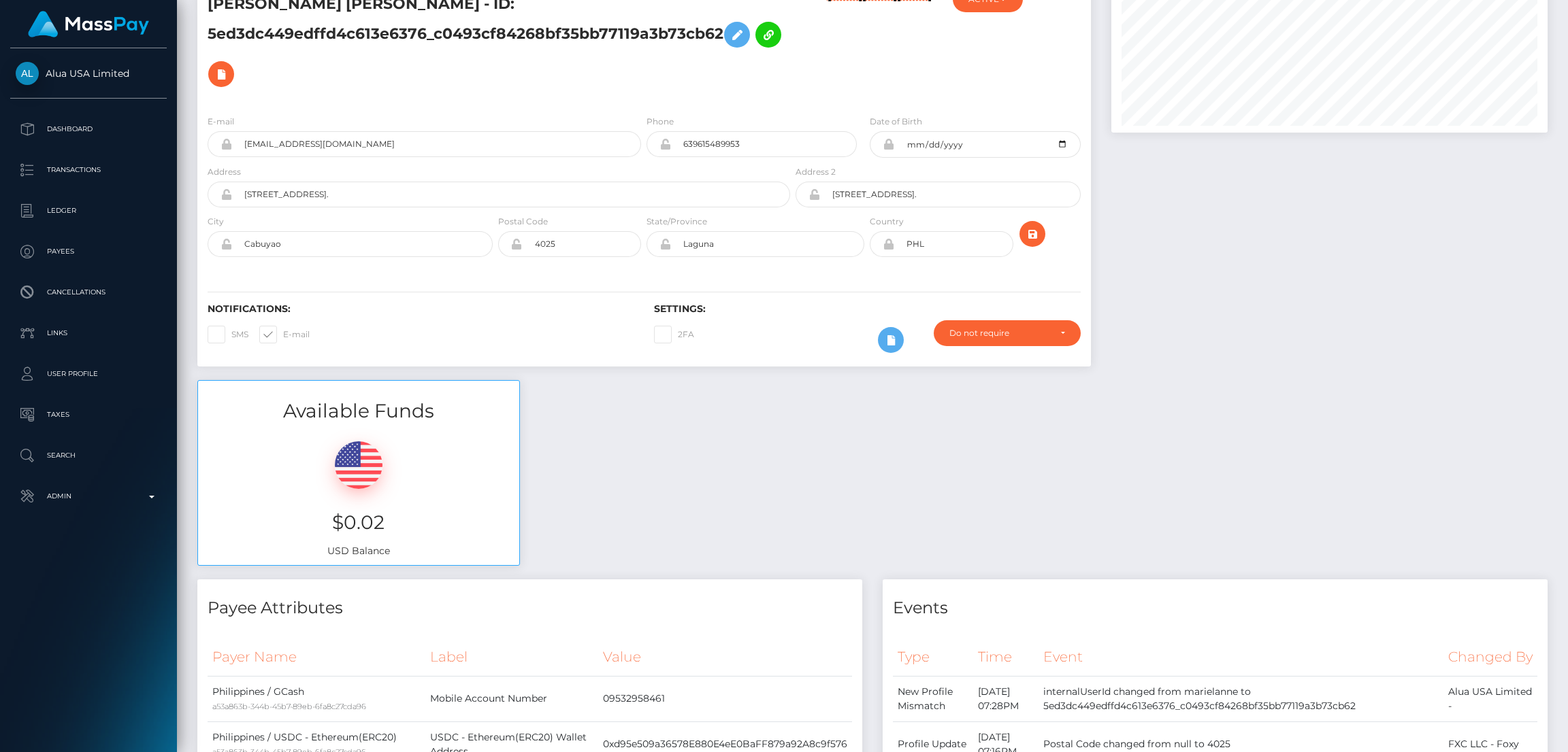
scroll to position [0, 0]
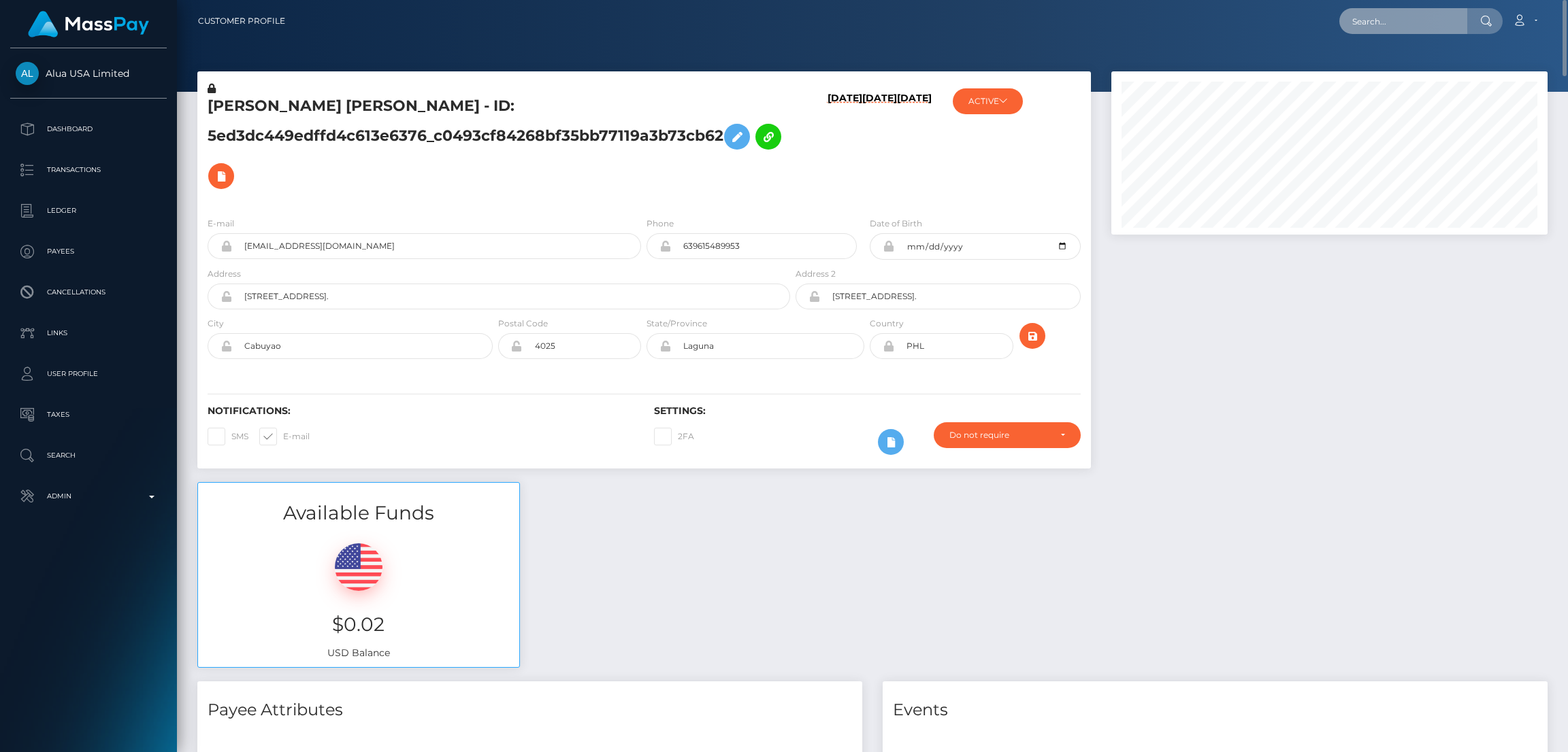
click at [1388, 25] on input "text" at bounding box center [1404, 21] width 128 height 26
paste input "tatianayuna@gmail.com"
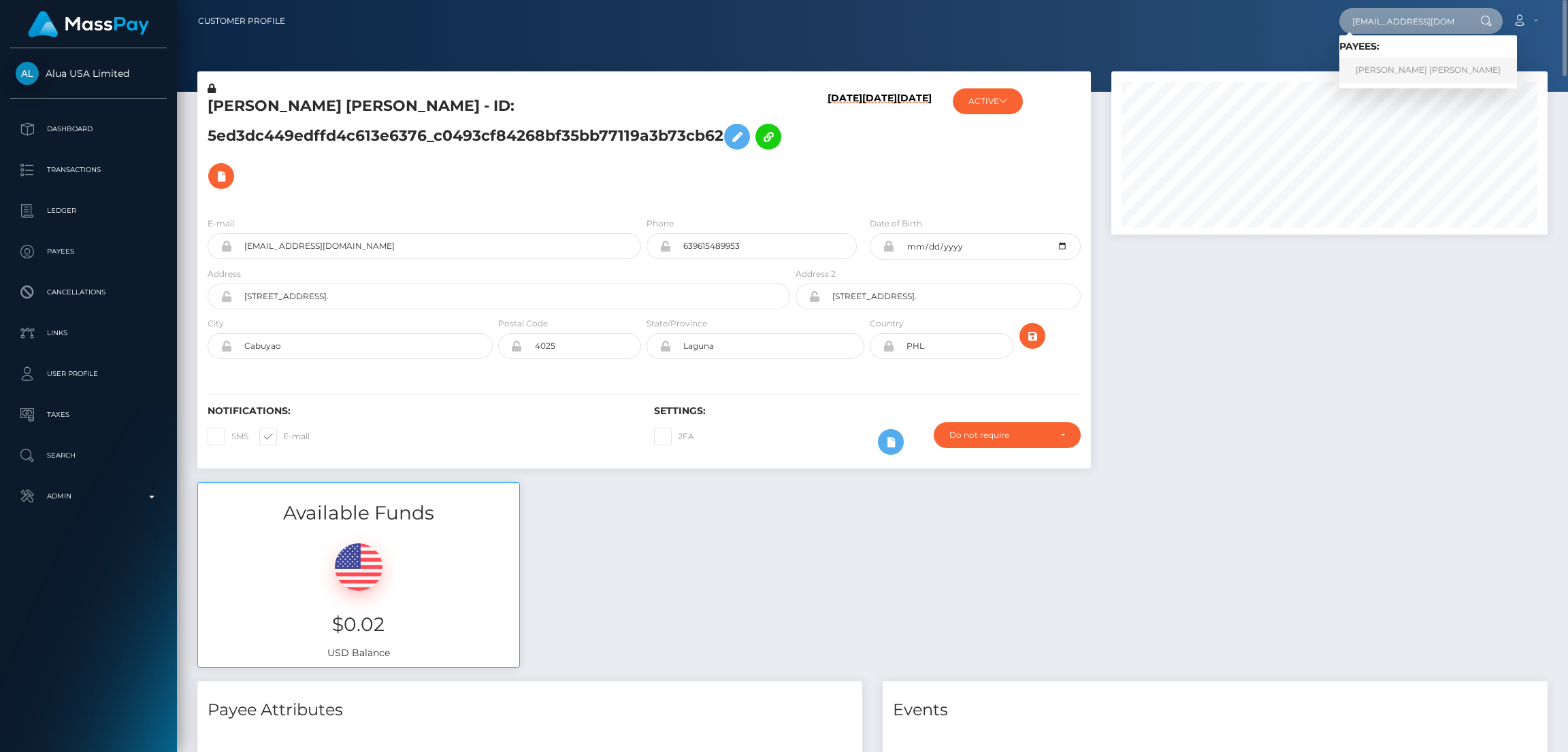
type input "tatianayuna@gmail.com"
click at [1397, 68] on link "Joyce De Oliveira Tinoco" at bounding box center [1428, 70] width 177 height 25
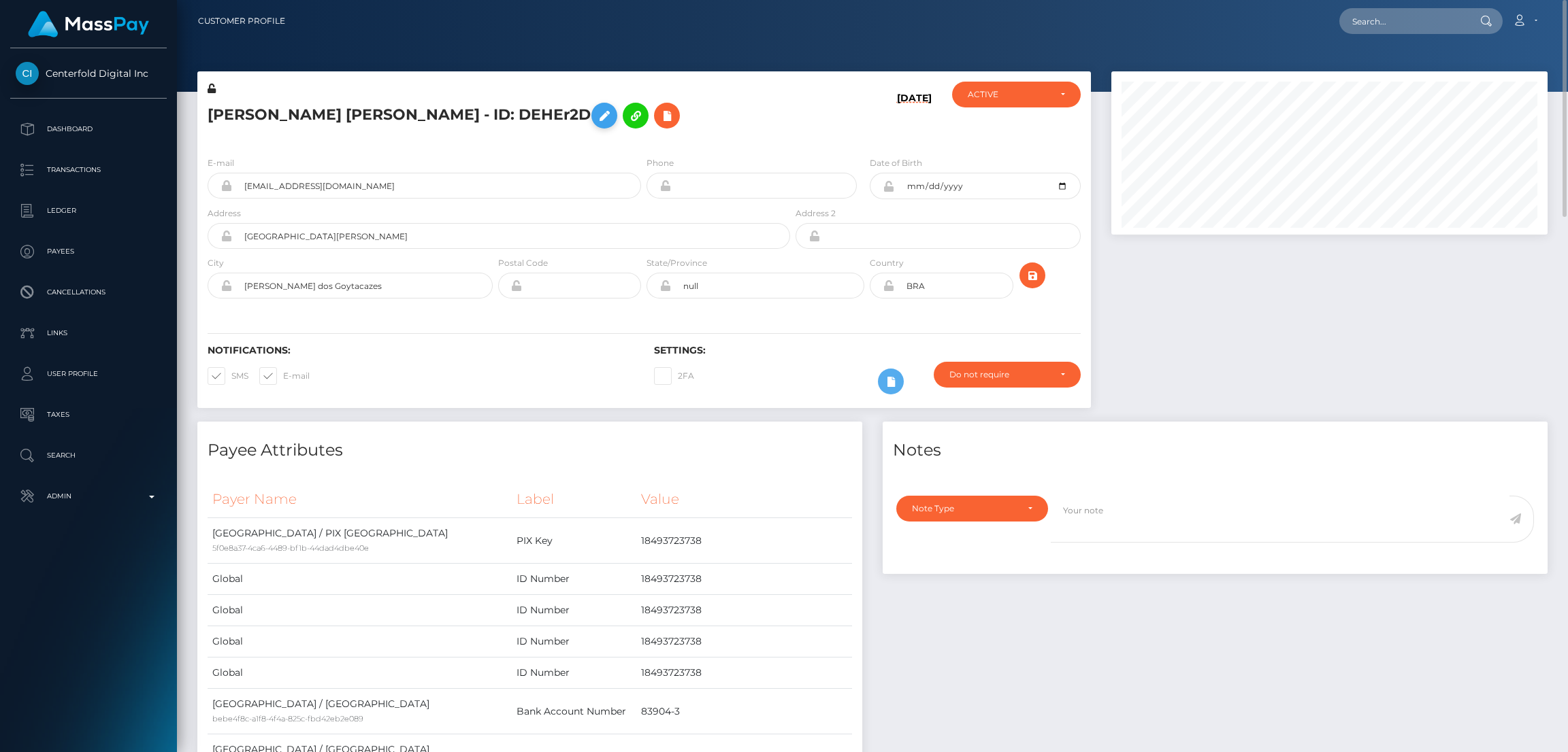
click at [596, 114] on icon at bounding box center [604, 116] width 16 height 17
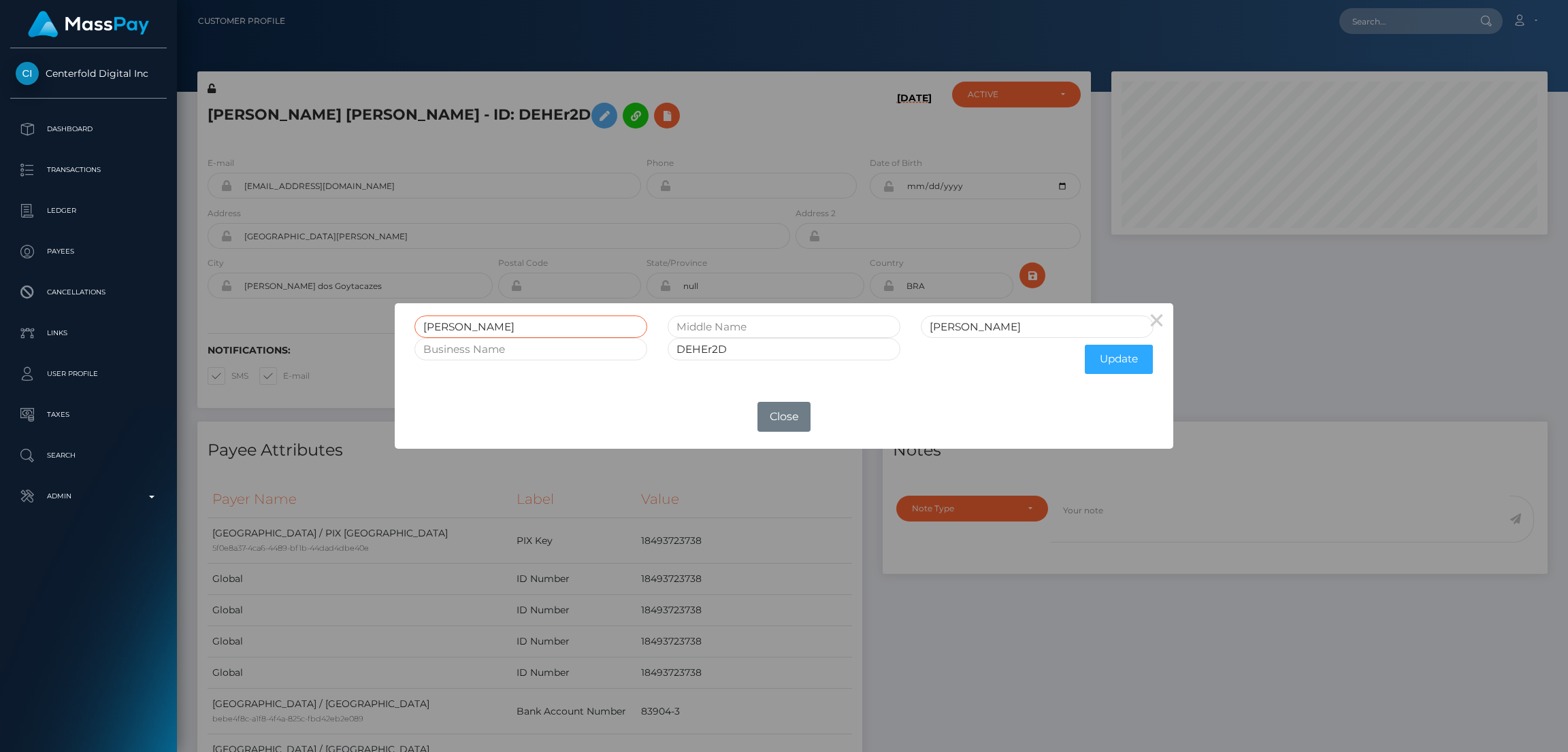
click at [444, 330] on input "[PERSON_NAME]" at bounding box center [531, 327] width 233 height 23
click at [785, 418] on button "Close" at bounding box center [783, 417] width 53 height 30
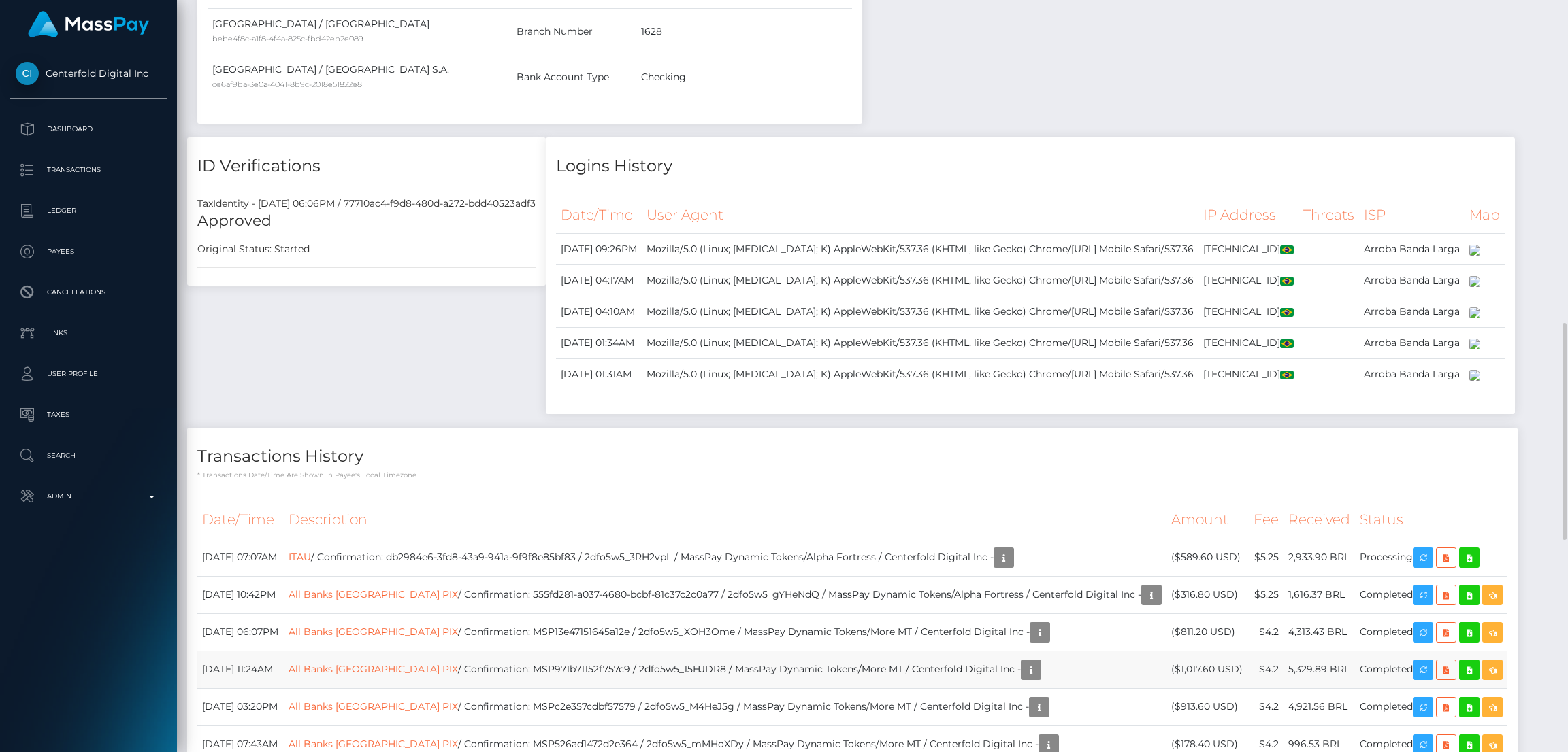
scroll to position [1836, 0]
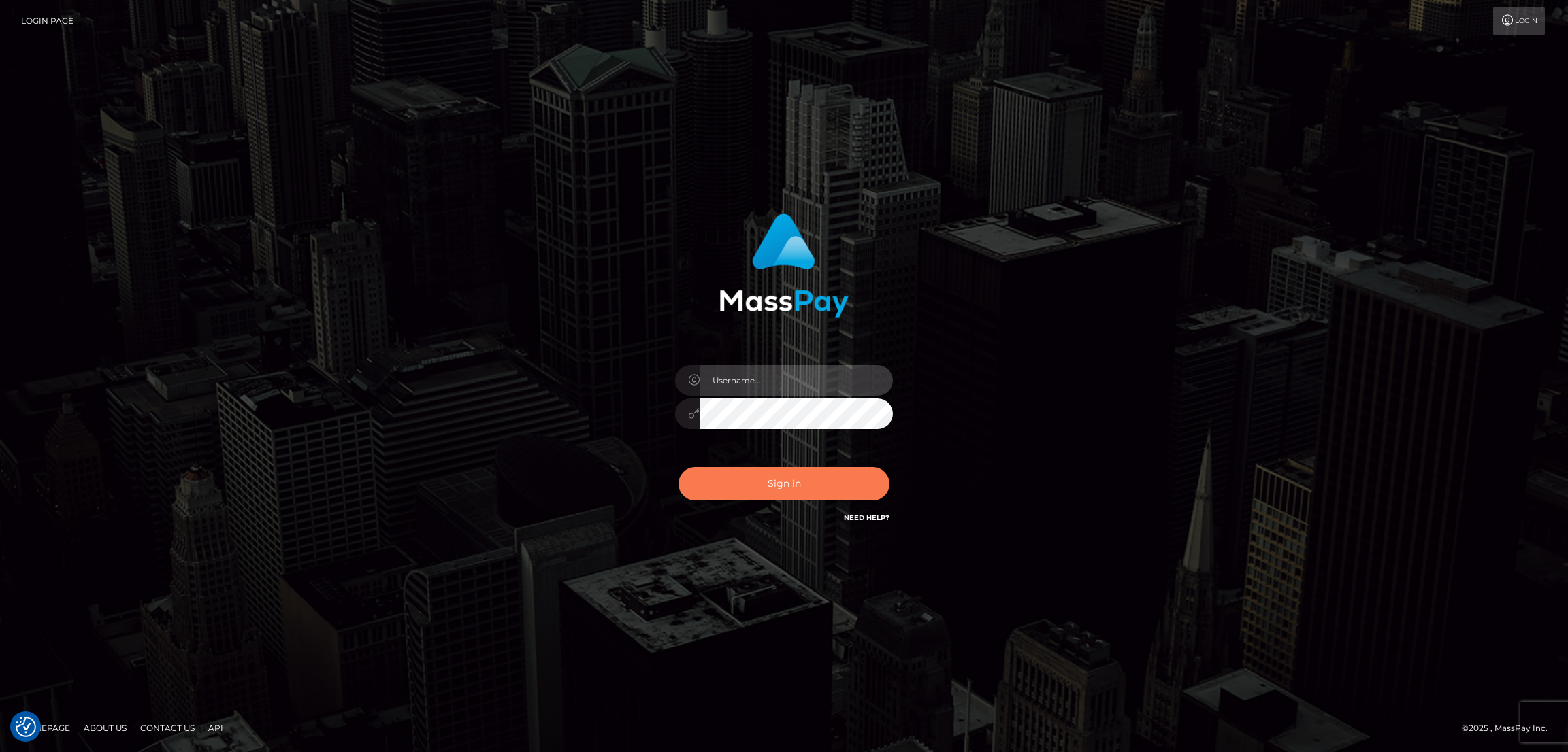
type input "by.es2"
click at [815, 488] on button "Sign in" at bounding box center [784, 484] width 211 height 34
type input "by.es2"
click at [779, 492] on button "Sign in" at bounding box center [784, 484] width 211 height 34
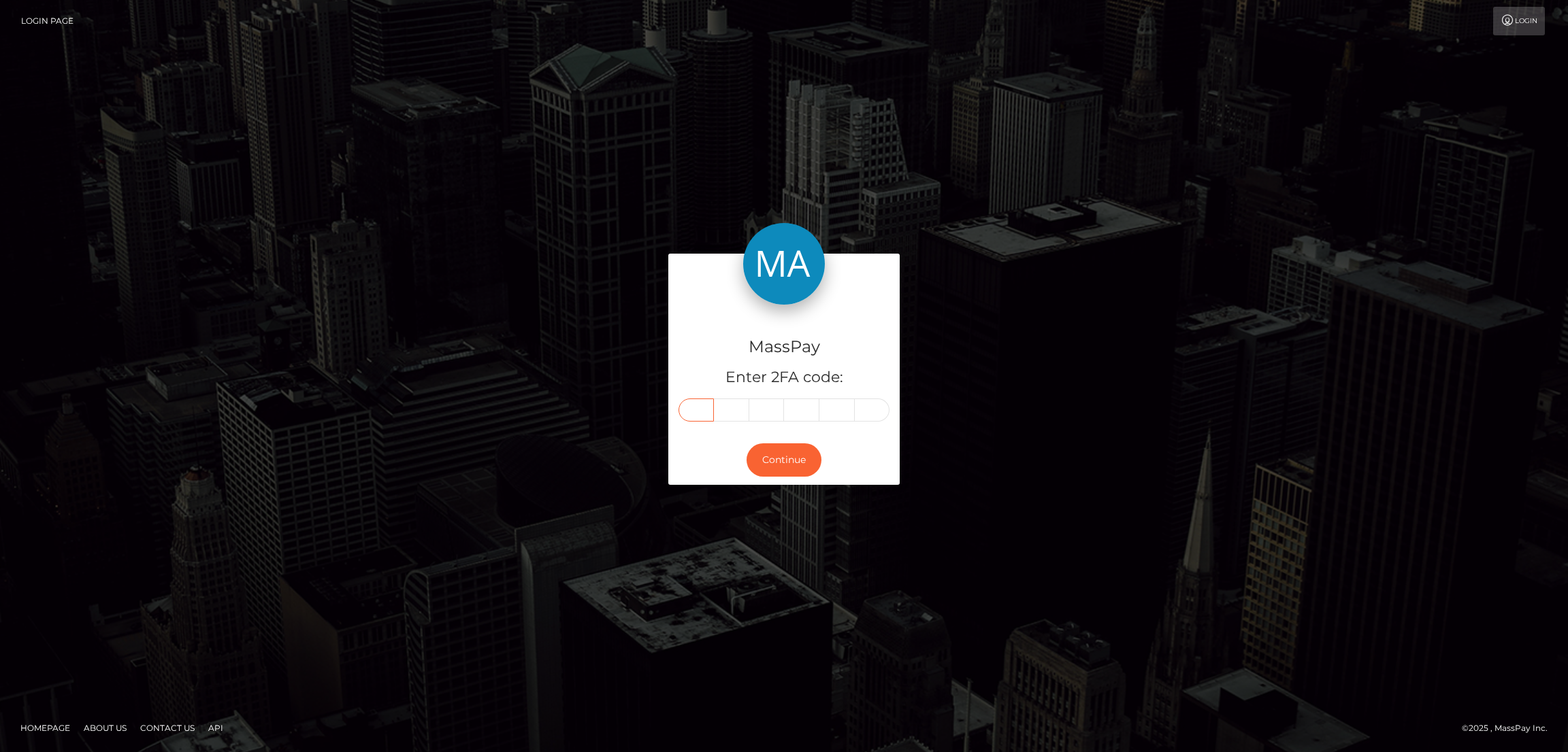
click at [698, 402] on input "text" at bounding box center [696, 410] width 36 height 23
paste input "0"
type input "0"
type input "2"
type input "5"
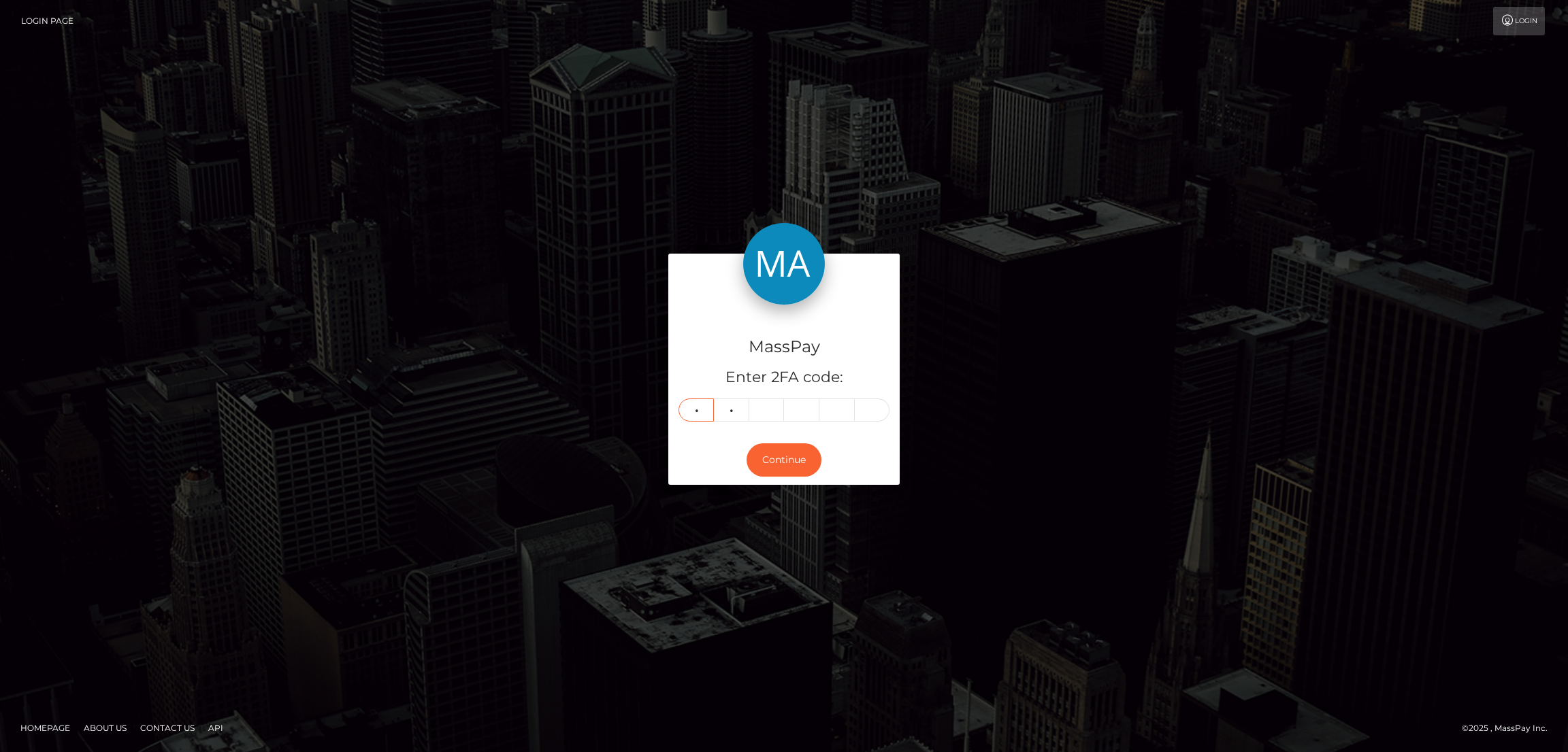
type input "1"
type input "2"
type input "8"
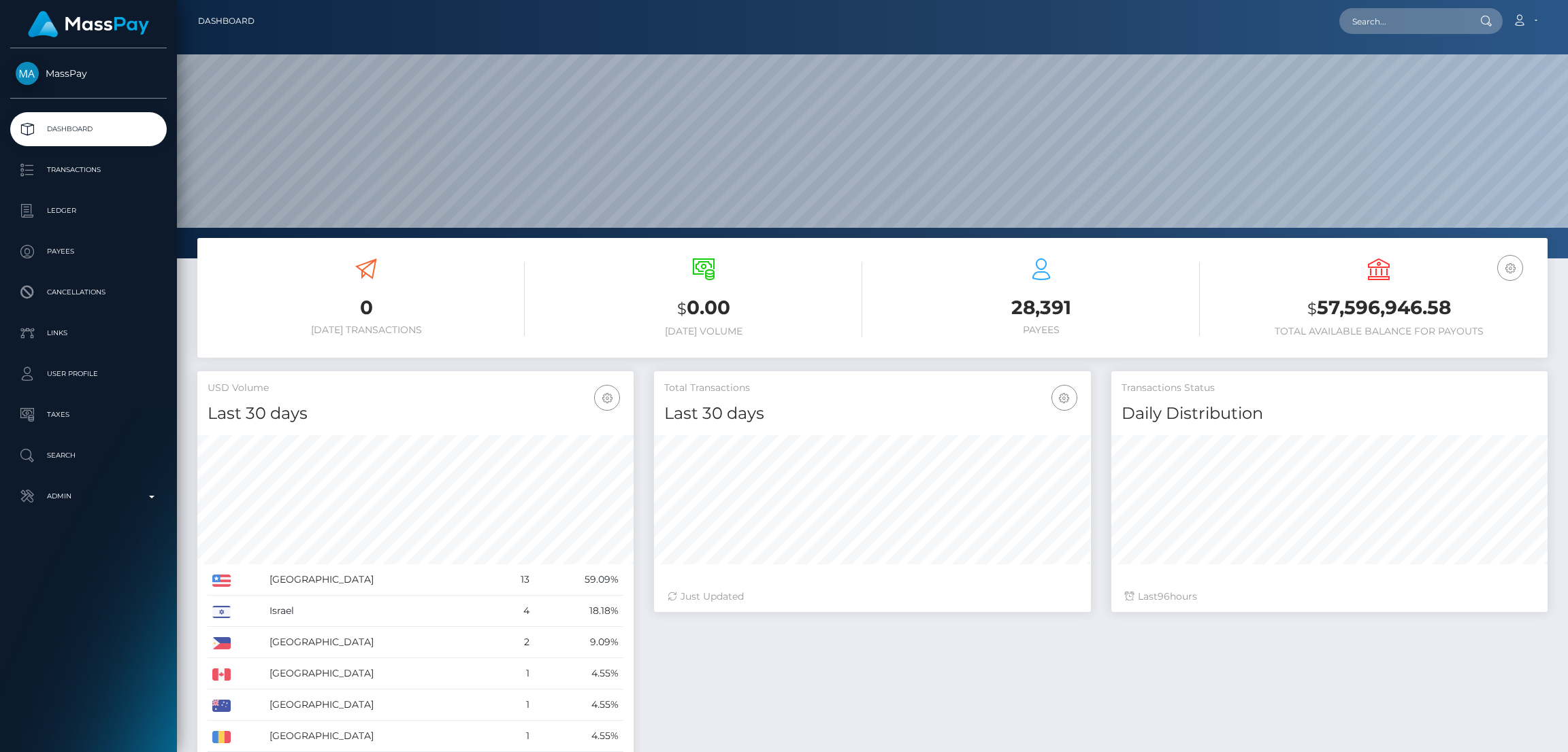
scroll to position [242, 437]
click at [1387, 21] on input "text" at bounding box center [1404, 21] width 128 height 26
paste input "[EMAIL_ADDRESS][DOMAIN_NAME]"
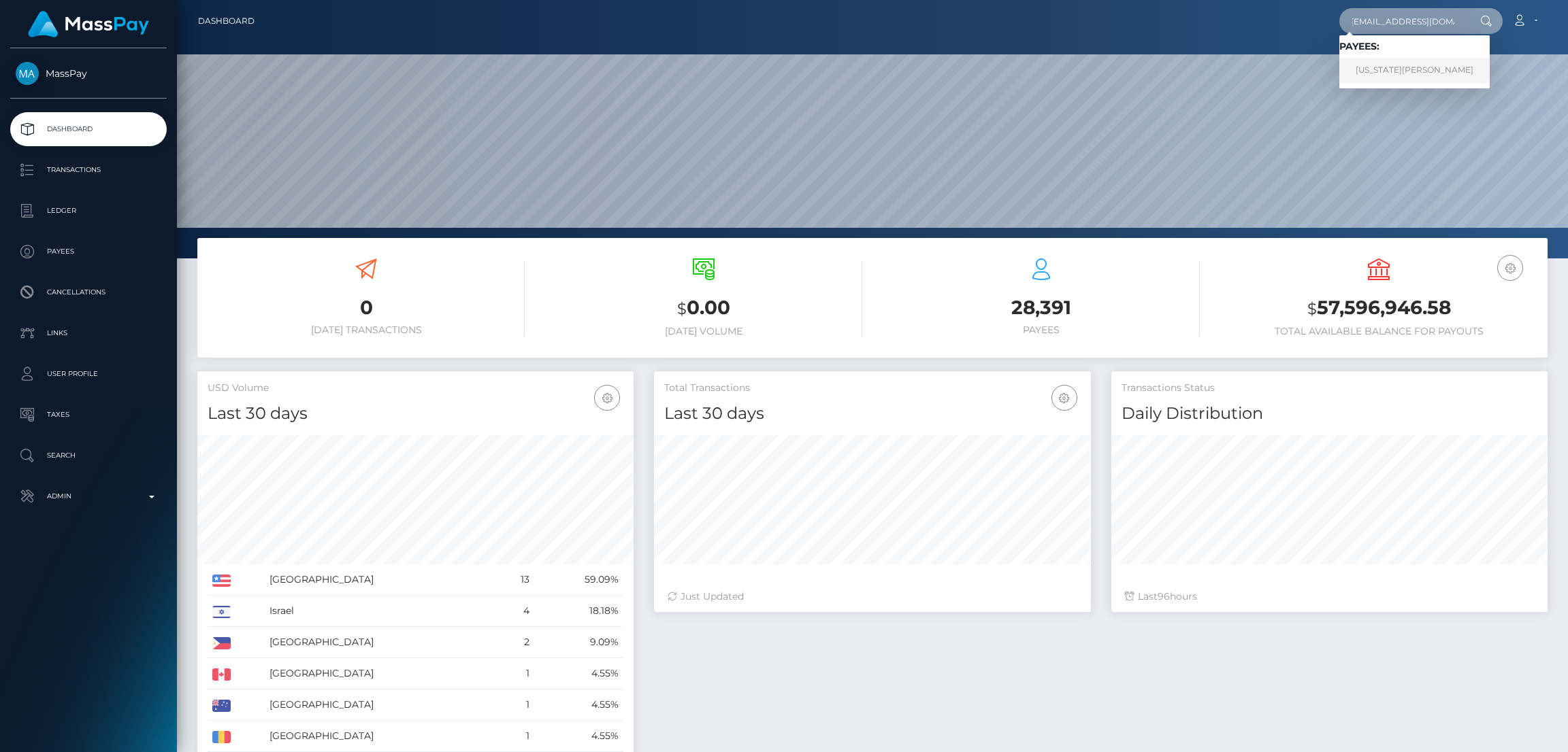
type input "[EMAIL_ADDRESS][DOMAIN_NAME]"
click at [1378, 74] on link "[US_STATE][PERSON_NAME]" at bounding box center [1414, 70] width 150 height 25
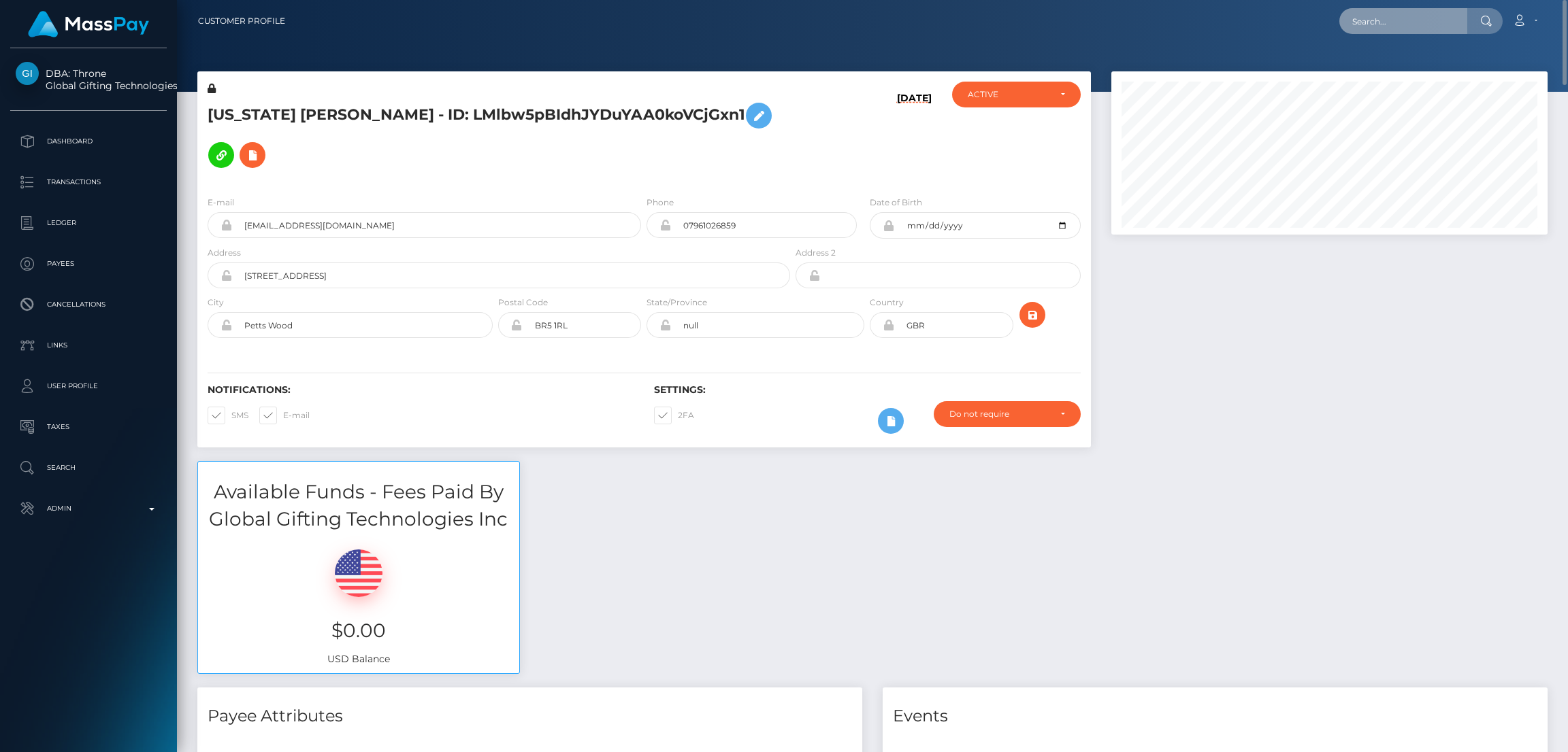
click at [1369, 21] on input "text" at bounding box center [1404, 21] width 128 height 26
paste input "[EMAIL_ADDRESS][DOMAIN_NAME]"
type input "[EMAIL_ADDRESS][DOMAIN_NAME]"
click at [1399, 69] on link "GEORGIA MAE HUMBERSTONE" at bounding box center [1414, 70] width 150 height 25
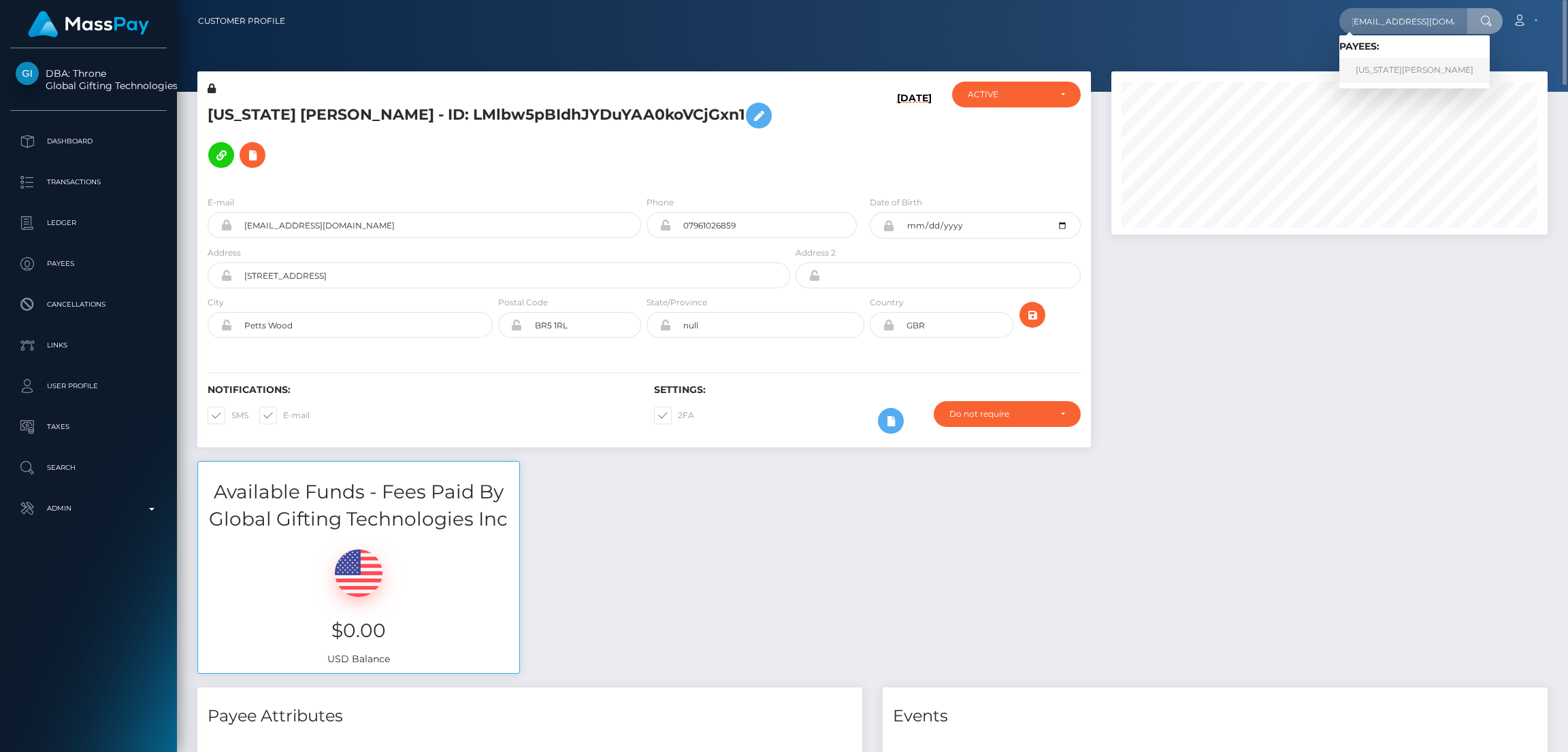
scroll to position [0, 0]
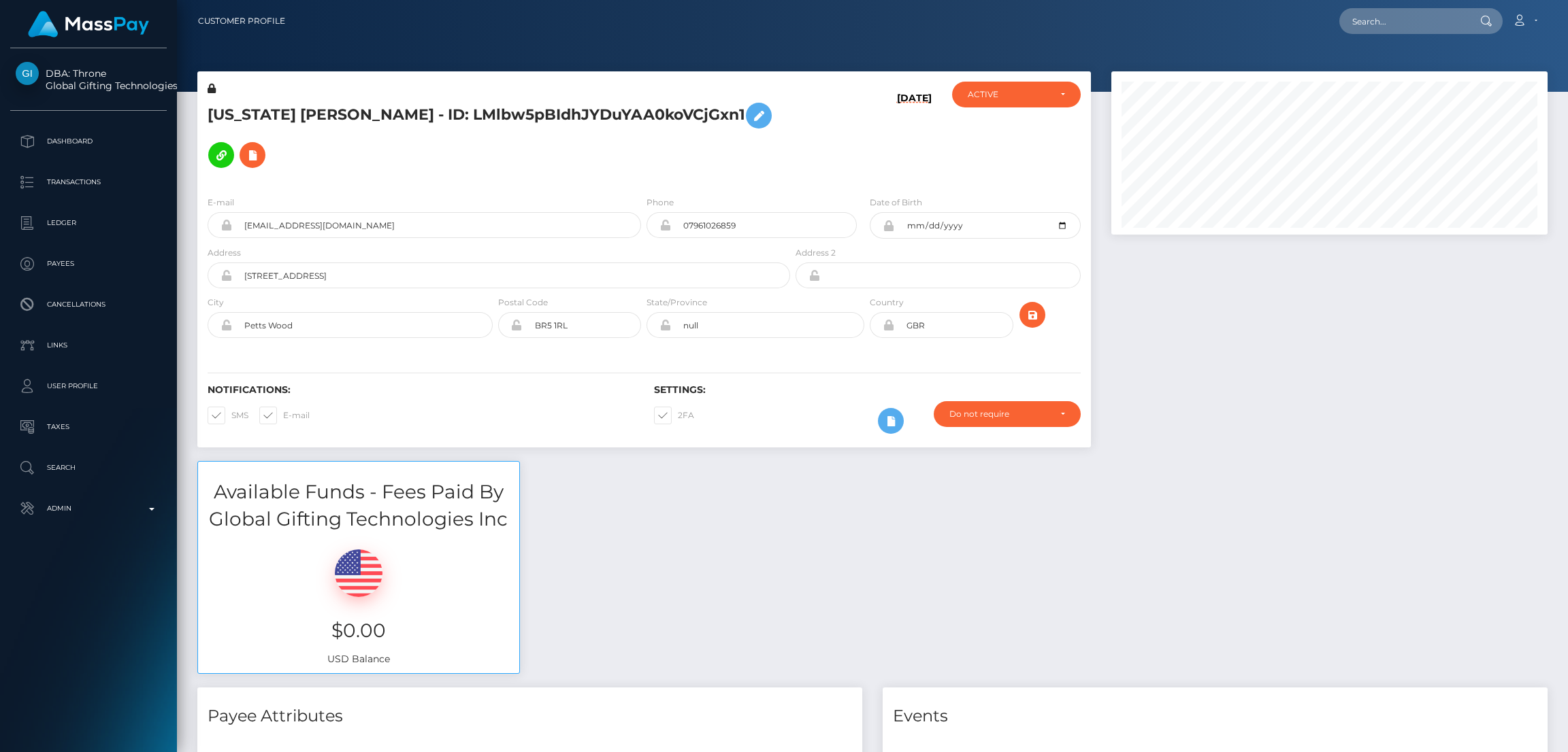
scroll to position [162, 437]
click at [1412, 21] on input "text" at bounding box center [1404, 21] width 128 height 26
paste input "[EMAIL_ADDRESS][DOMAIN_NAME]"
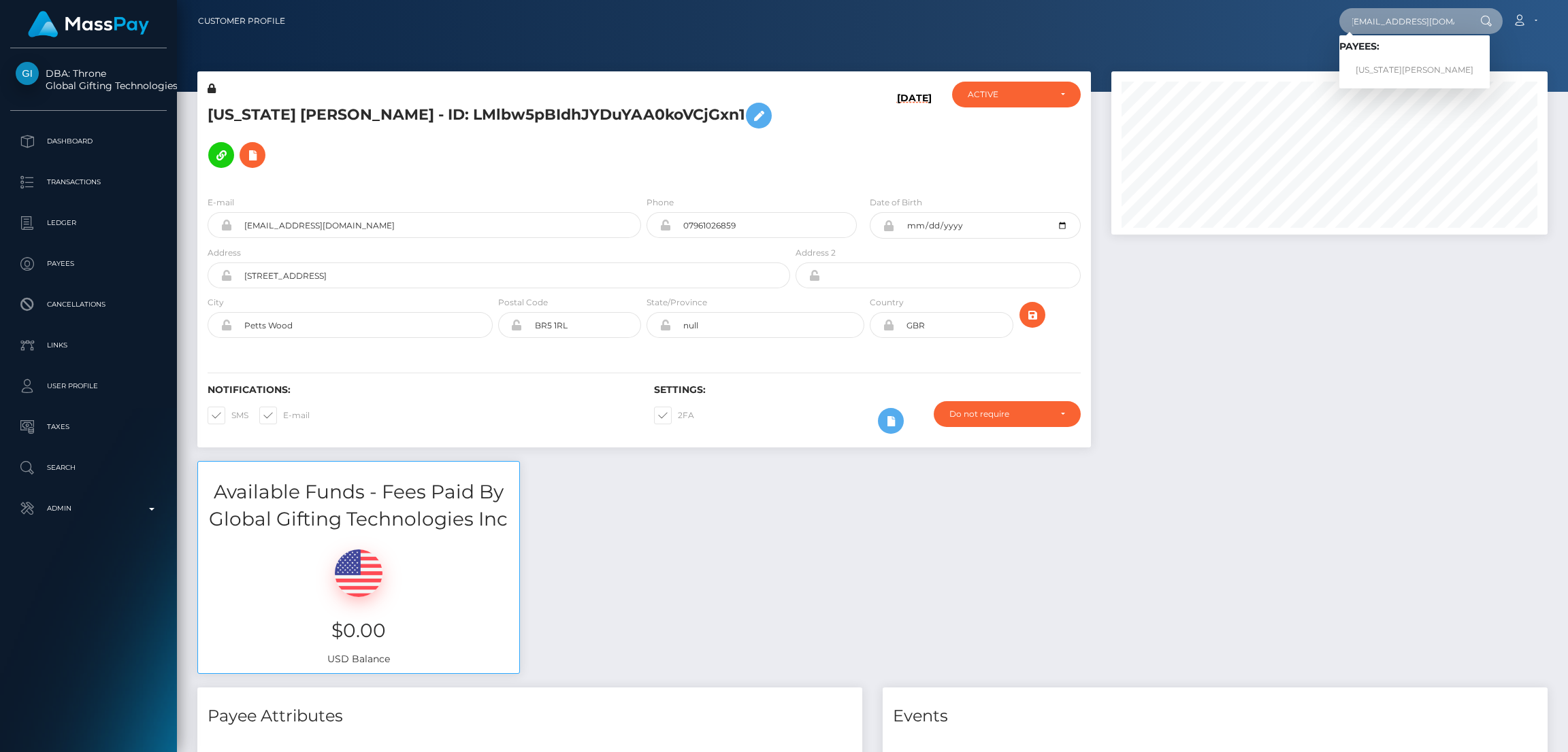
scroll to position [0, 0]
click at [1401, 24] on input "gigimaexx@outlook.com" at bounding box center [1404, 21] width 128 height 26
paste input "eveliensanders@protonmail"
type input "eveliensanders@protonmail.com"
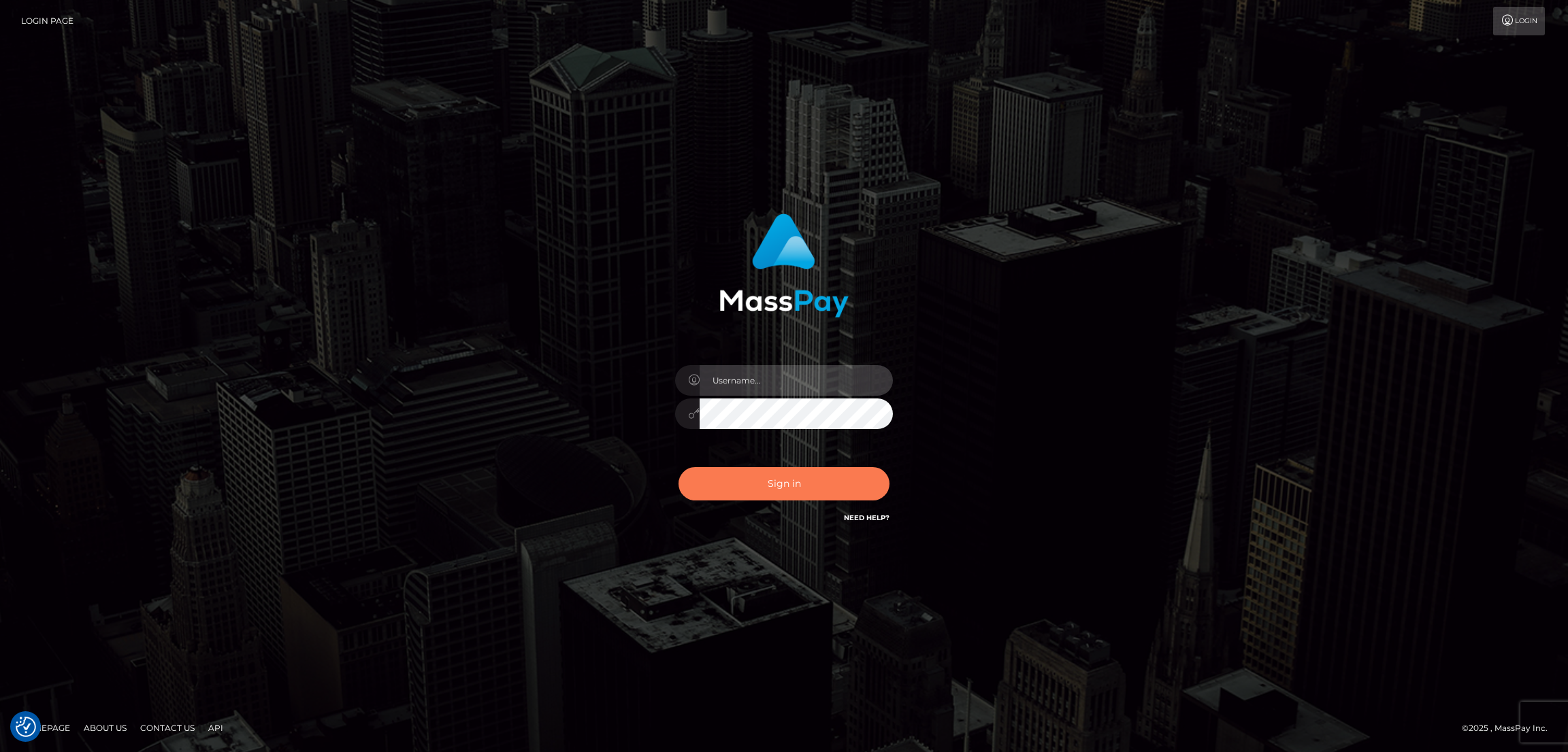
type input "by.es2"
click at [779, 469] on button "Sign in" at bounding box center [784, 484] width 211 height 34
type input "by.es2"
click at [783, 475] on button "Sign in" at bounding box center [784, 484] width 211 height 34
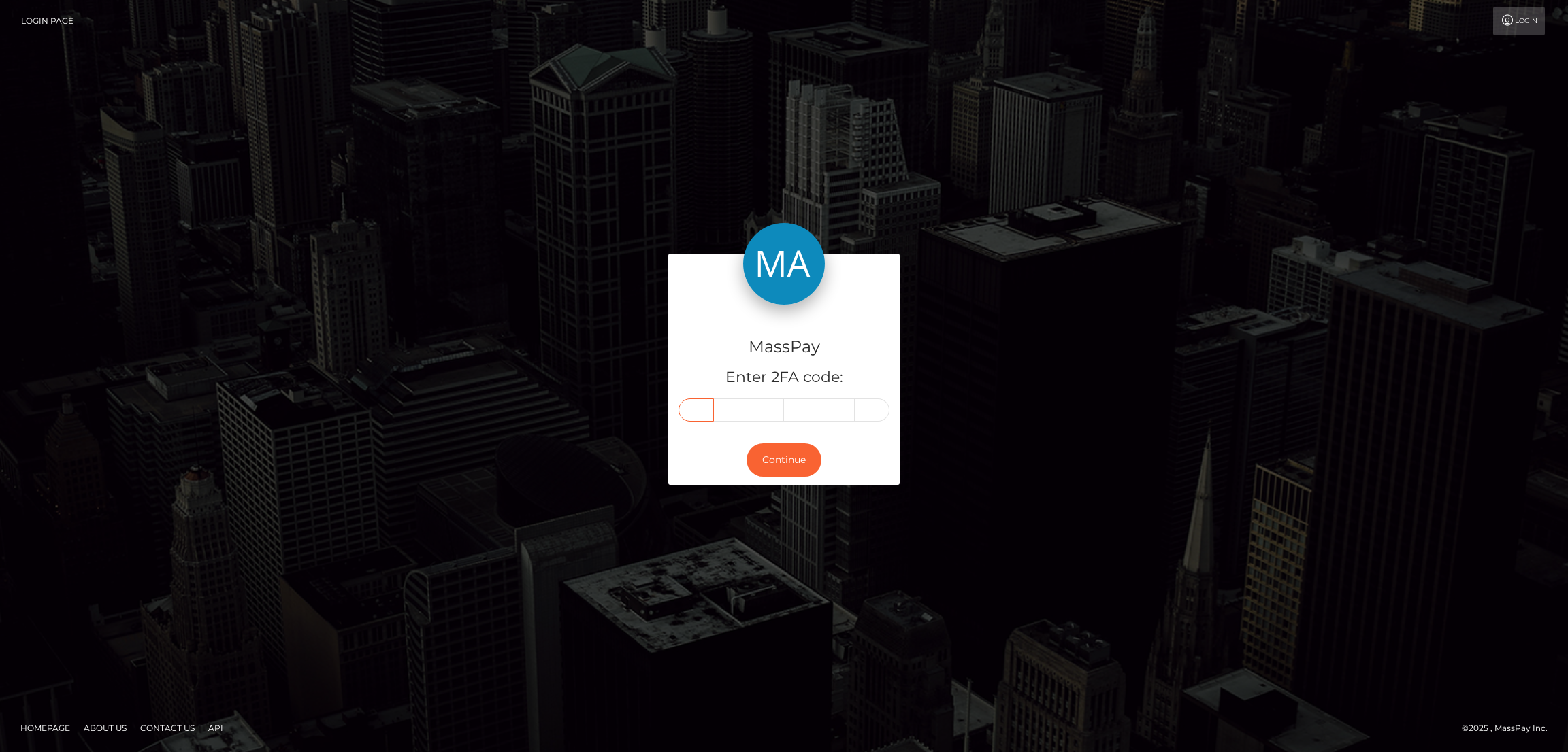
click at [702, 414] on input "text" at bounding box center [696, 410] width 36 height 23
paste input "1"
type input "1"
type input "5"
type input "6"
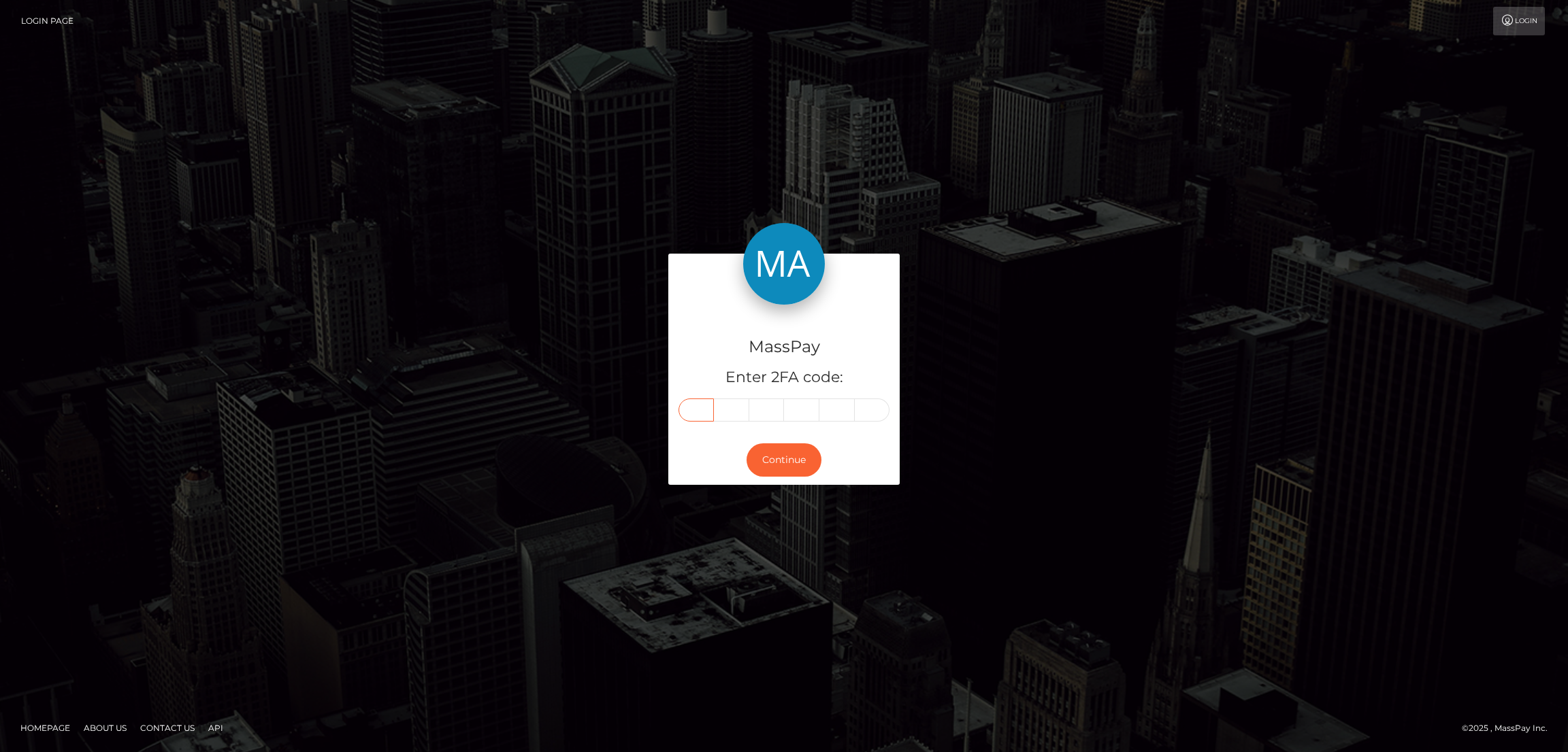
type input "1"
type input "3"
type input "5"
click at [787, 454] on button "Continue" at bounding box center [783, 460] width 75 height 34
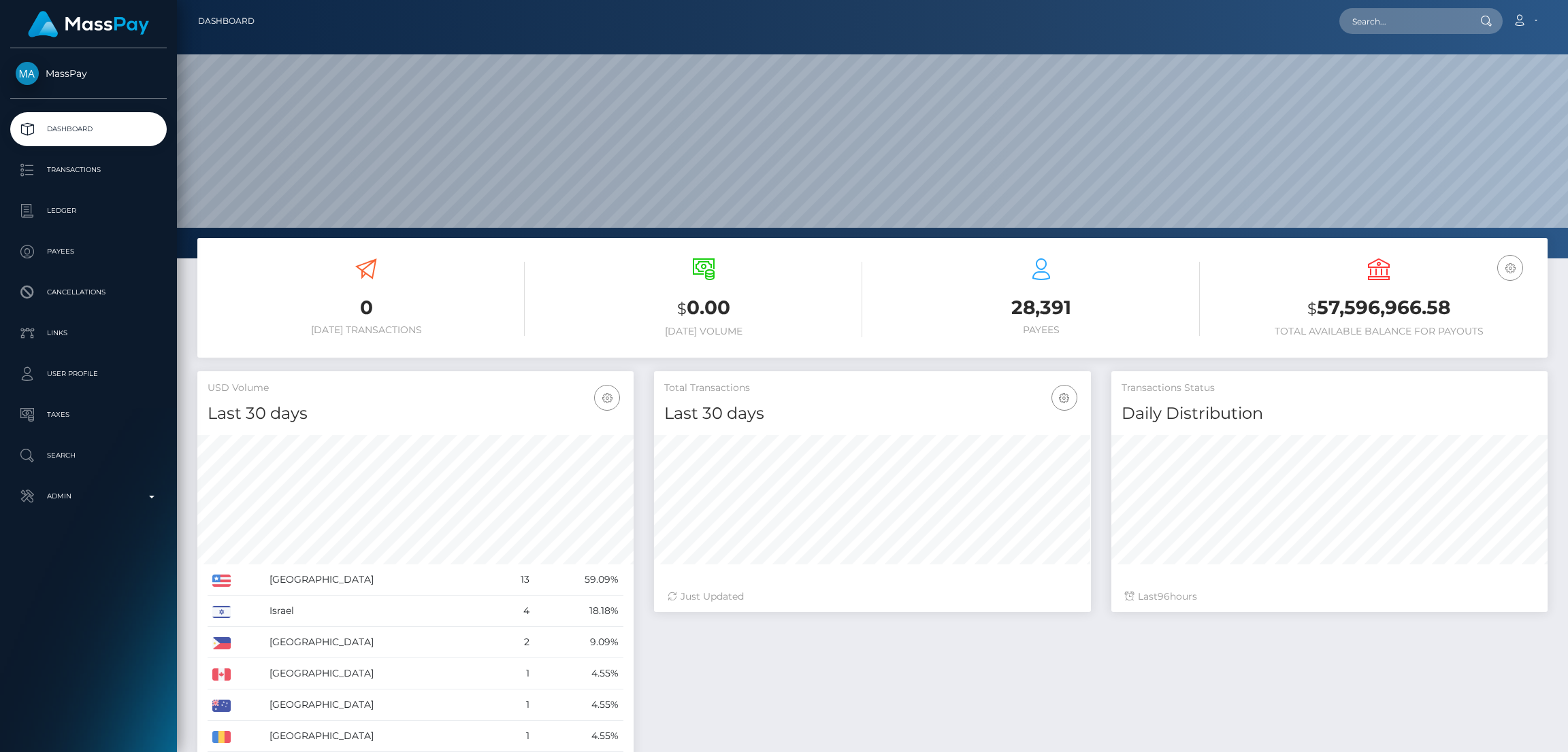
scroll to position [242, 437]
type input "izabela@throne.com"
click at [64, 454] on p "Search" at bounding box center [88, 456] width 146 height 21
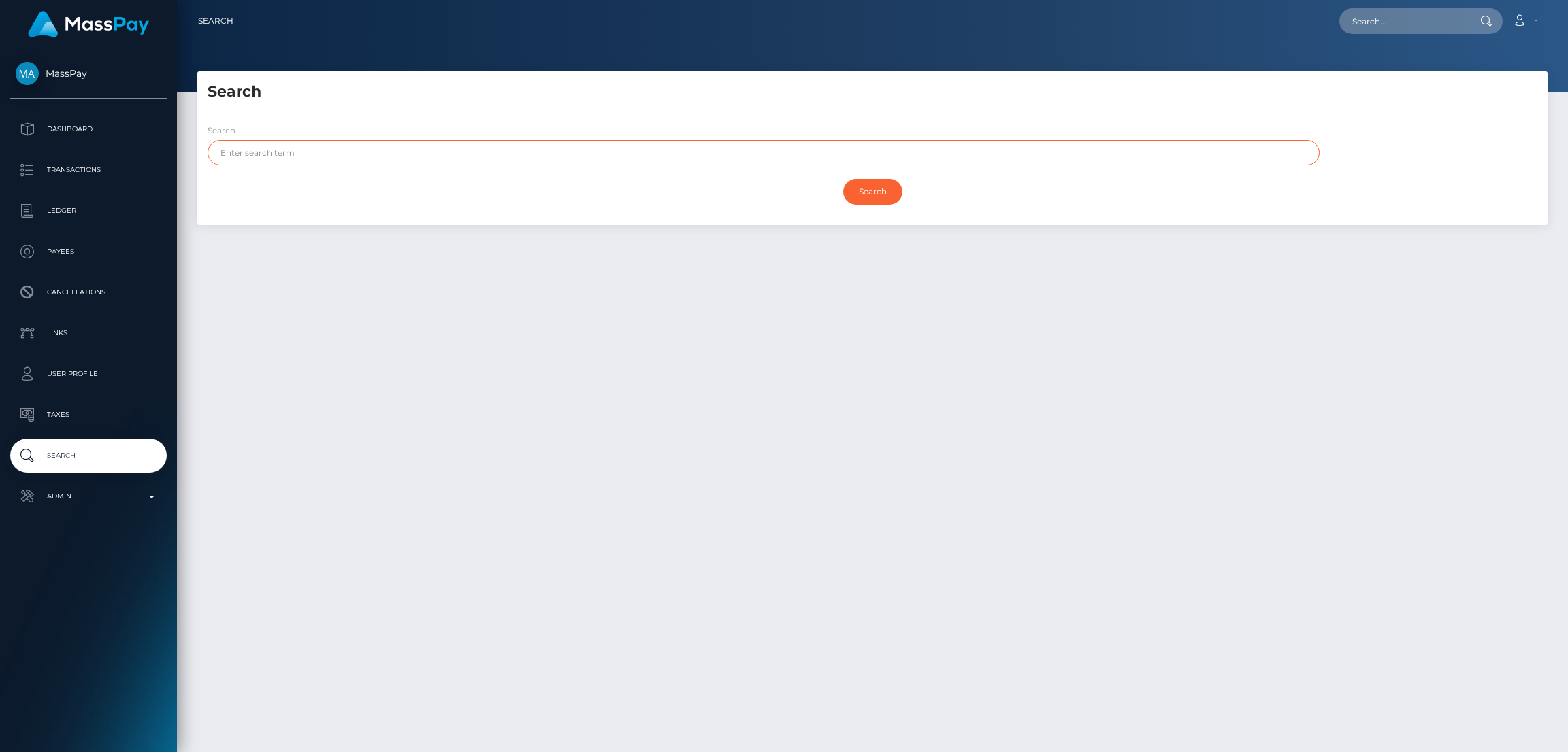
click at [542, 151] on input "text" at bounding box center [763, 153] width 1112 height 25
type input "Izabela"
click at [866, 184] on input "Search" at bounding box center [873, 192] width 59 height 26
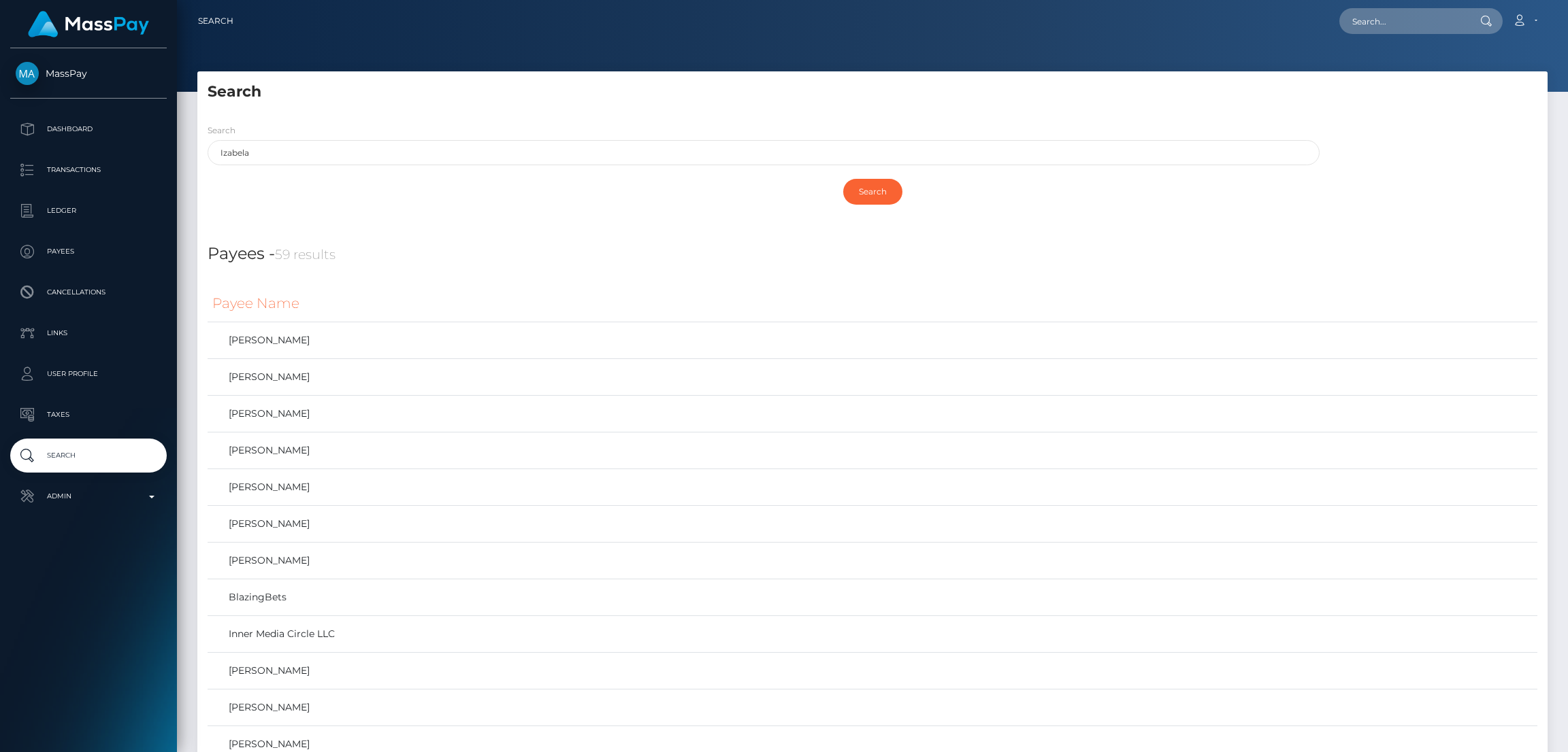
click at [752, 32] on div "Loading... Loading... Account Edit Profile Logout" at bounding box center [896, 21] width 1303 height 29
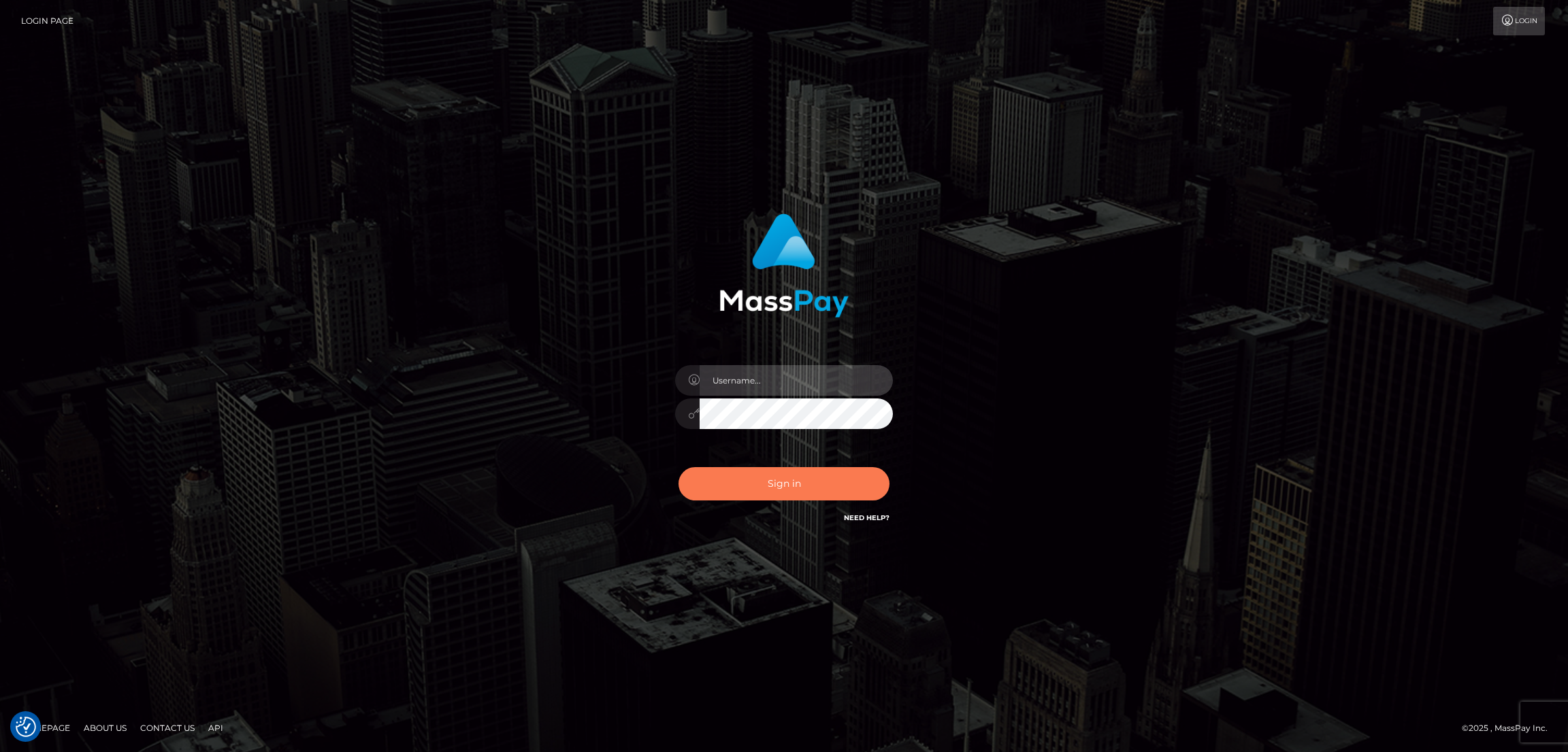
type input "by.es2"
click at [794, 478] on button "Sign in" at bounding box center [784, 484] width 211 height 34
type input "by.es2"
click at [789, 481] on button "Sign in" at bounding box center [784, 484] width 211 height 34
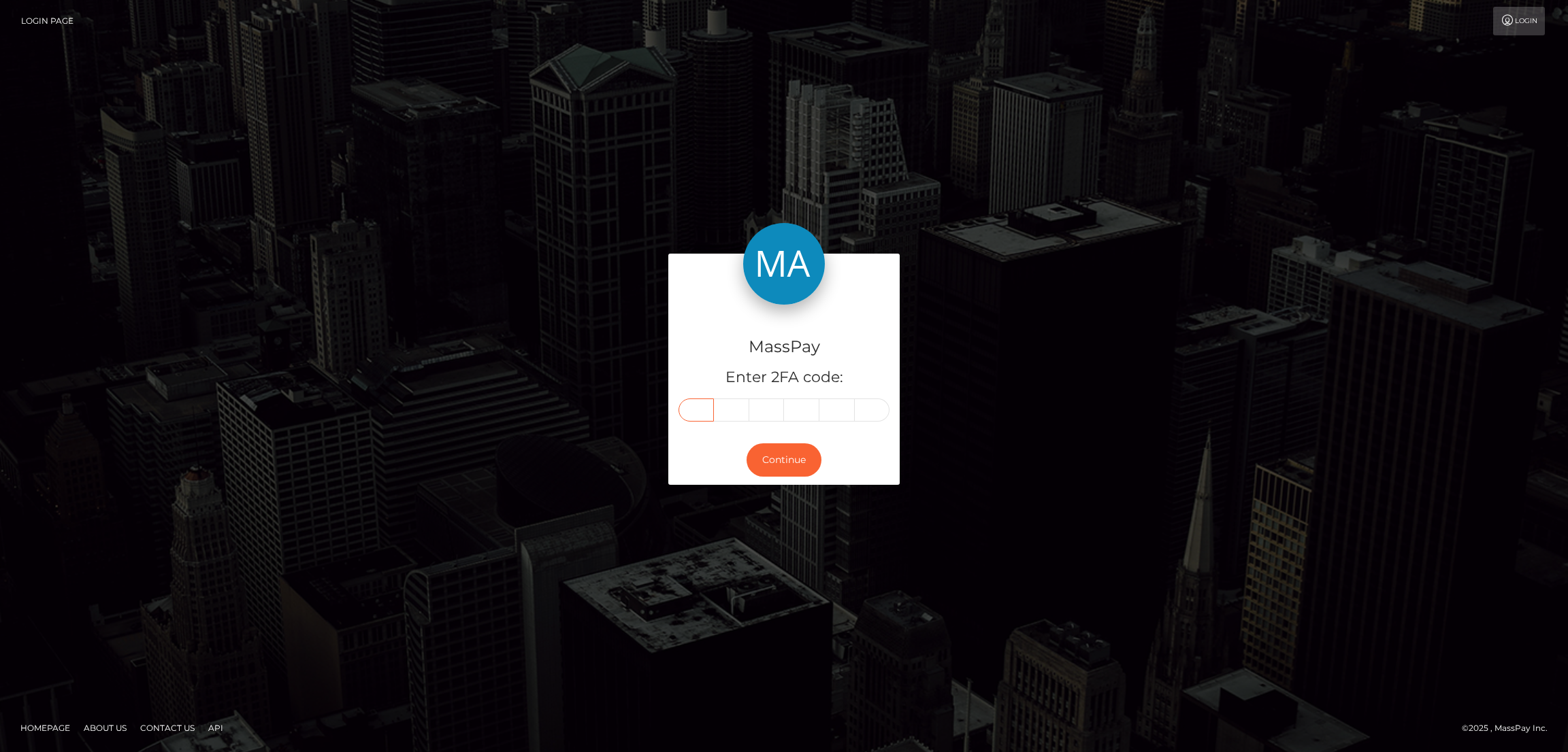
click at [696, 408] on input "text" at bounding box center [696, 410] width 36 height 23
paste input "8"
type input "8"
type input "3"
type input "5"
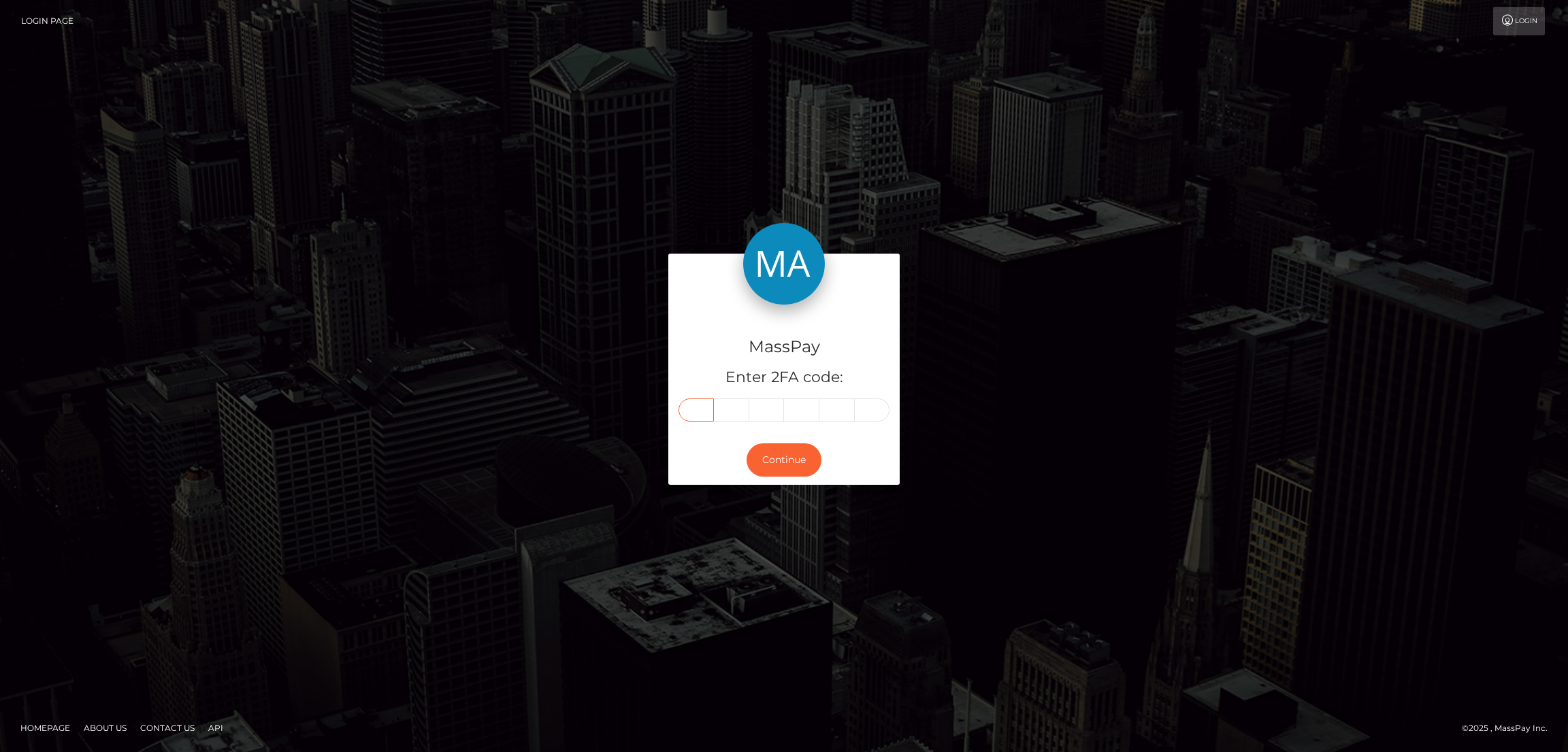
type input "9"
type input "4"
type input "9"
click at [789, 458] on button "Continue" at bounding box center [783, 460] width 75 height 34
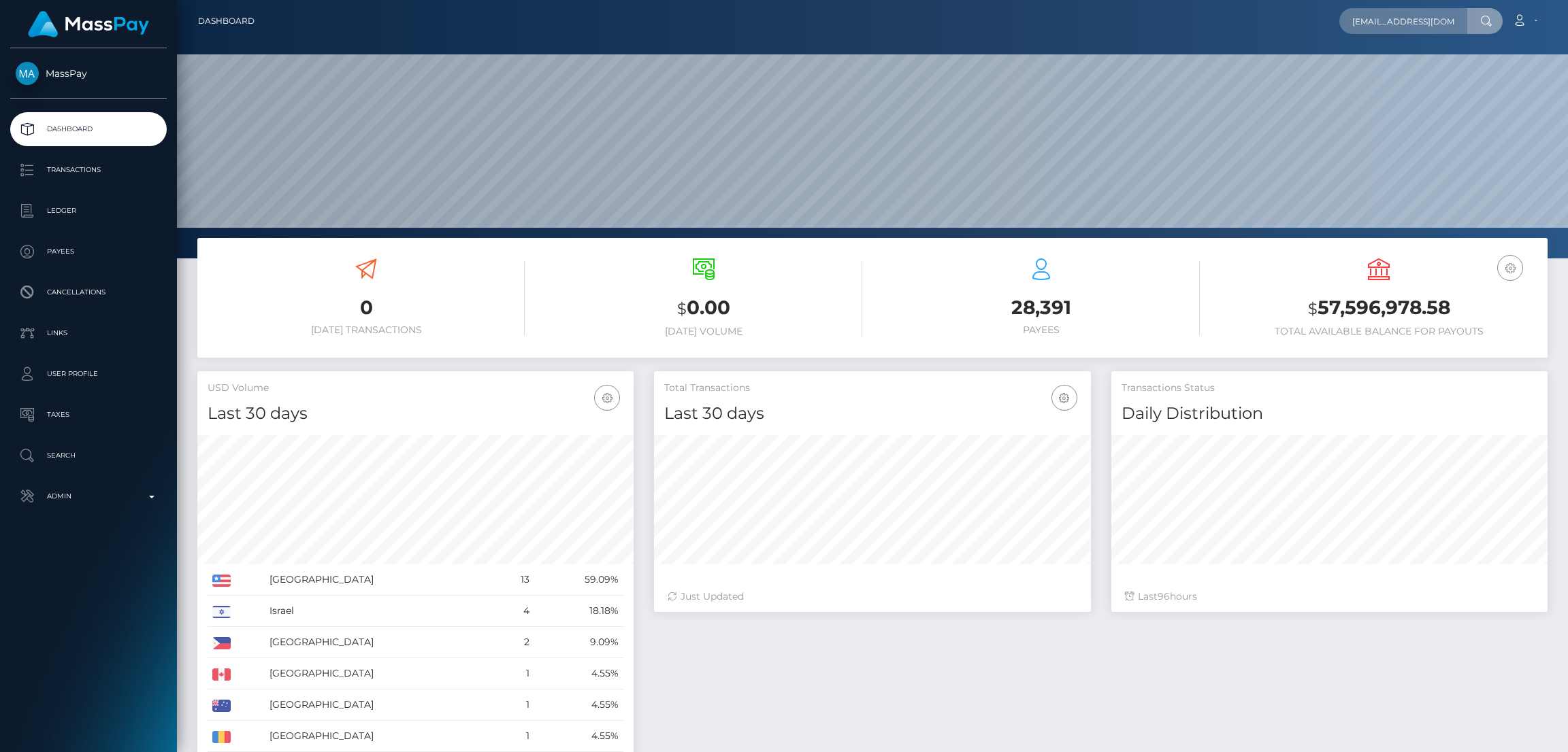
scroll to position [0, 10]
type input "[EMAIL_ADDRESS][DOMAIN_NAME]"
click at [1383, 70] on link "JESSICA JULISA LUIS" at bounding box center [1394, 70] width 109 height 25
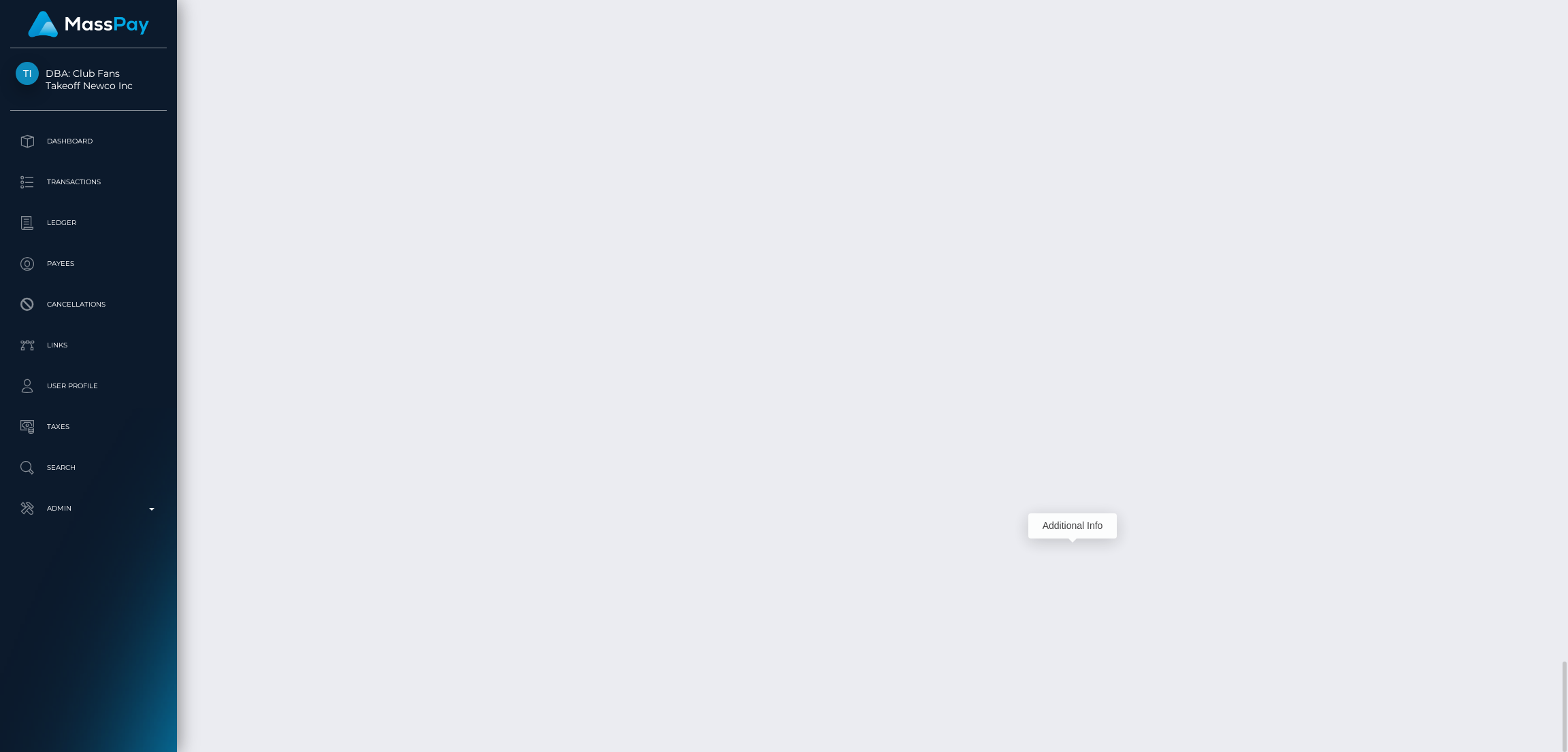
scroll to position [162, 437]
click at [1071, 530] on div "Additional Info" at bounding box center [1073, 526] width 88 height 25
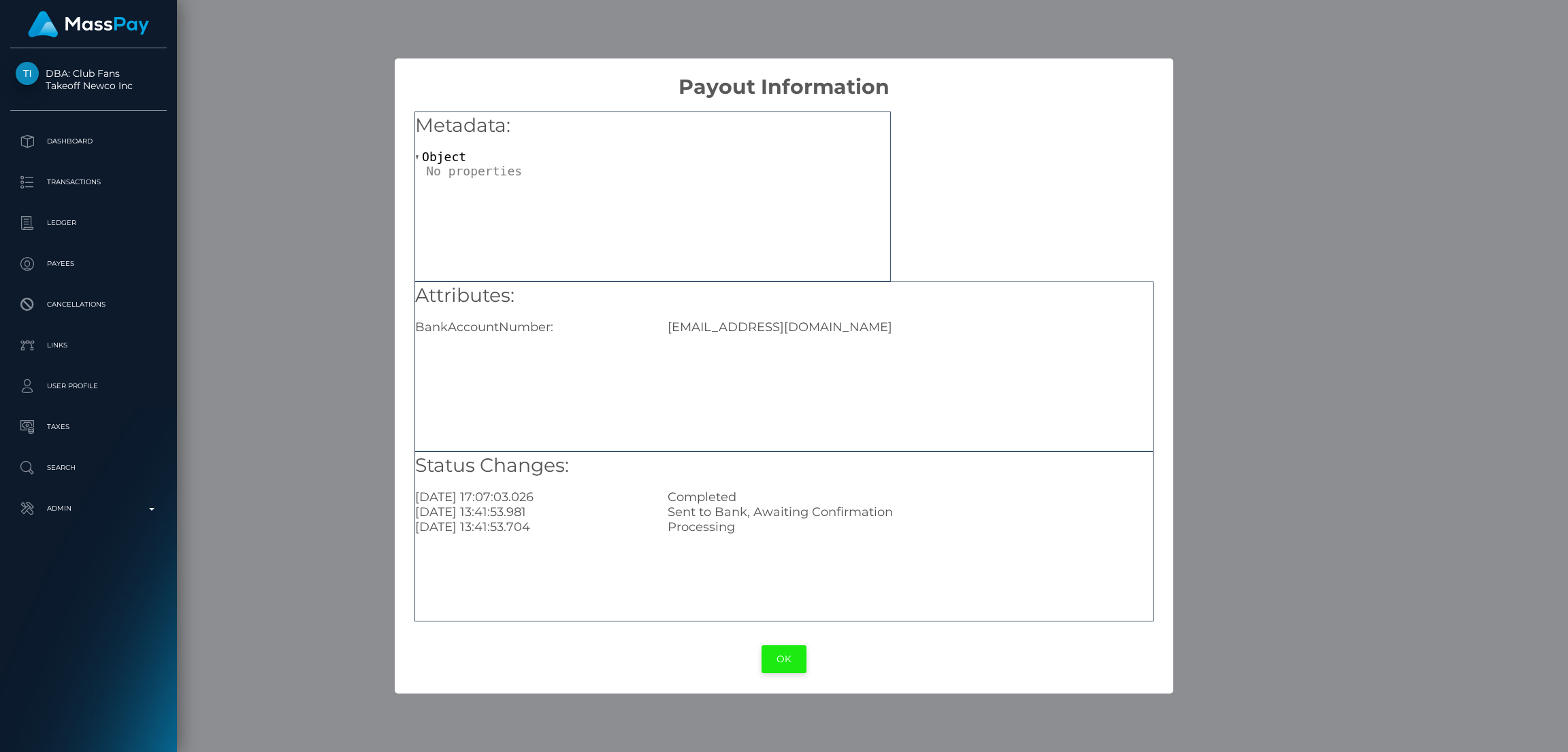
click at [786, 659] on button "OK" at bounding box center [784, 660] width 45 height 28
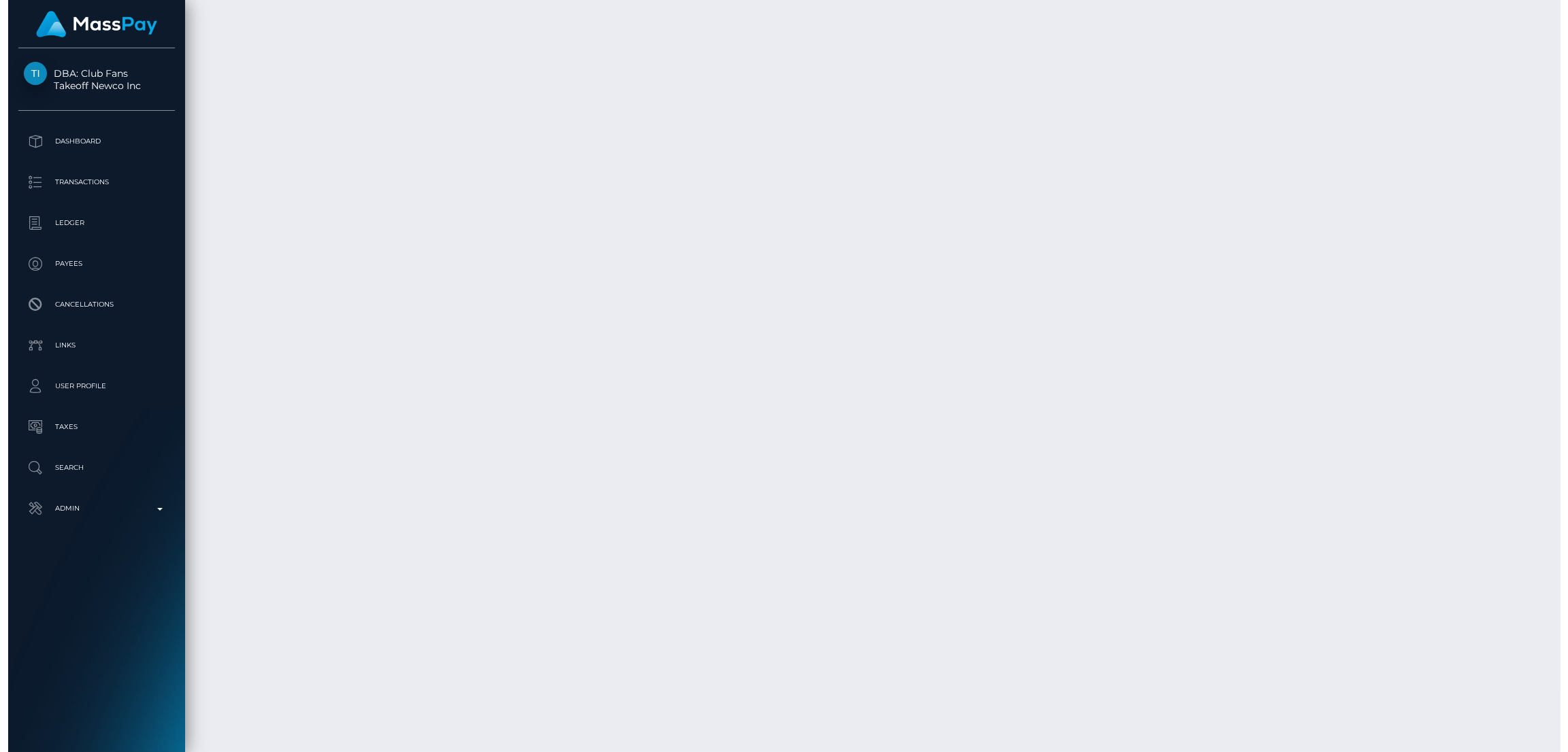
scroll to position [9814, 0]
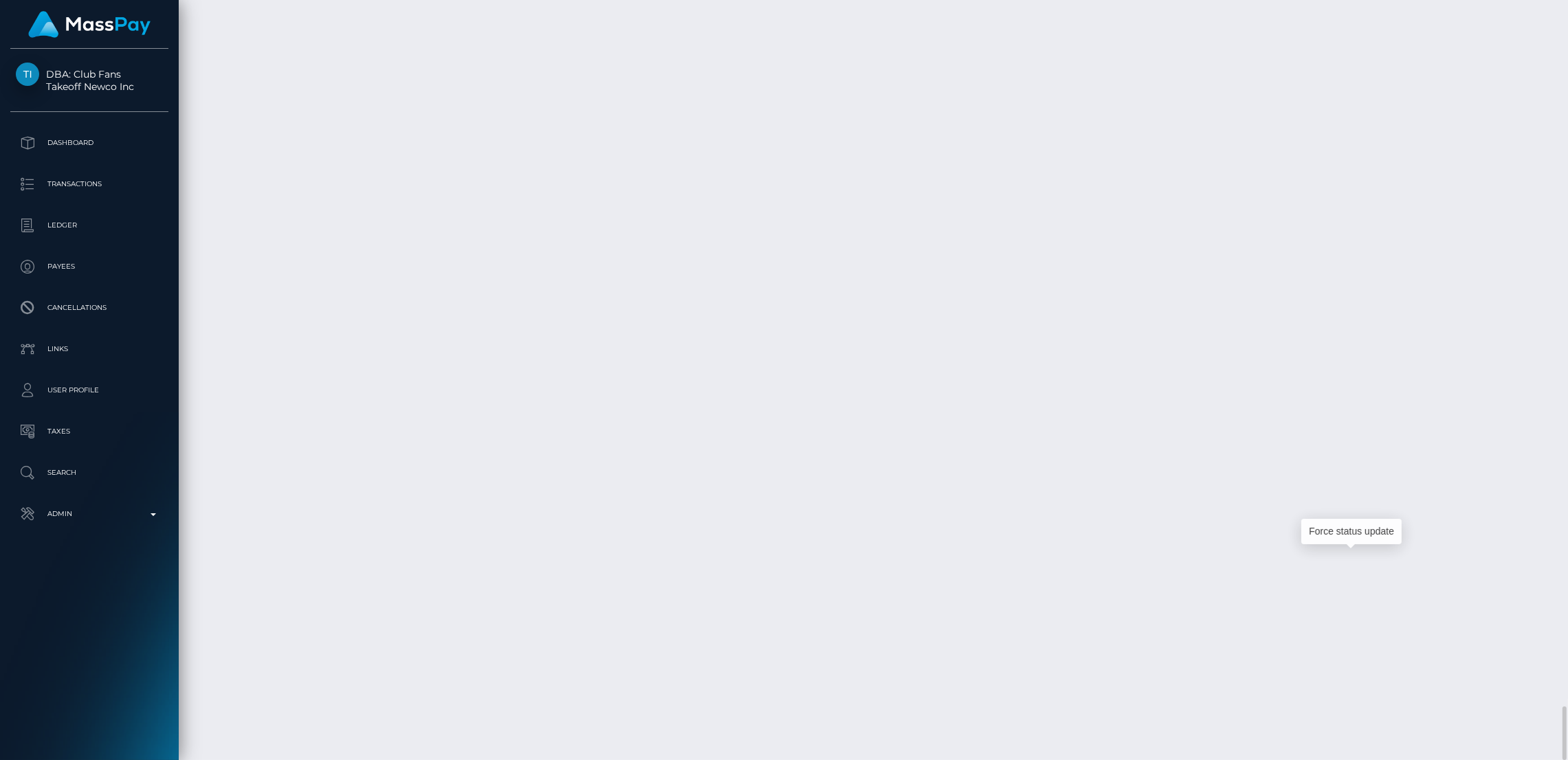
click at [1340, 532] on div "Force status update" at bounding box center [1351, 532] width 100 height 26
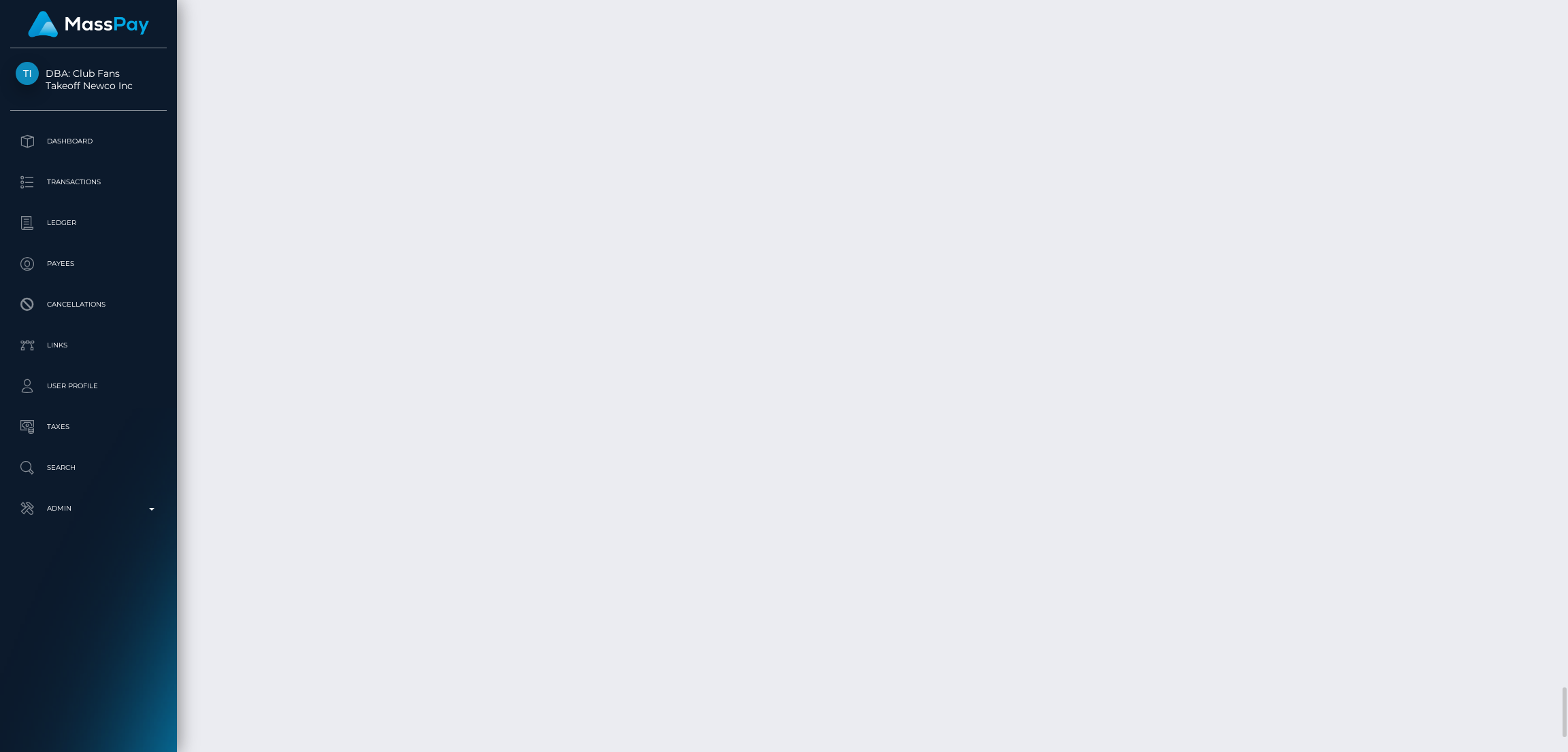
scroll to position [10559, 0]
